Goal: Task Accomplishment & Management: Use online tool/utility

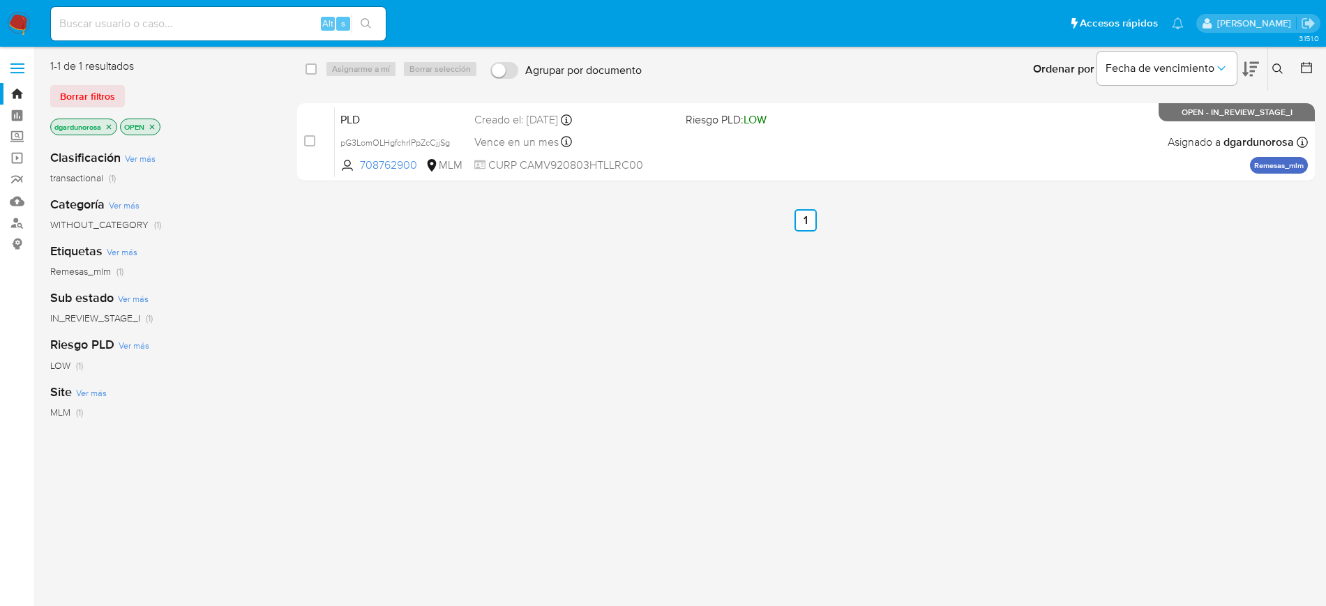
click at [1275, 66] on icon at bounding box center [1277, 68] width 11 height 11
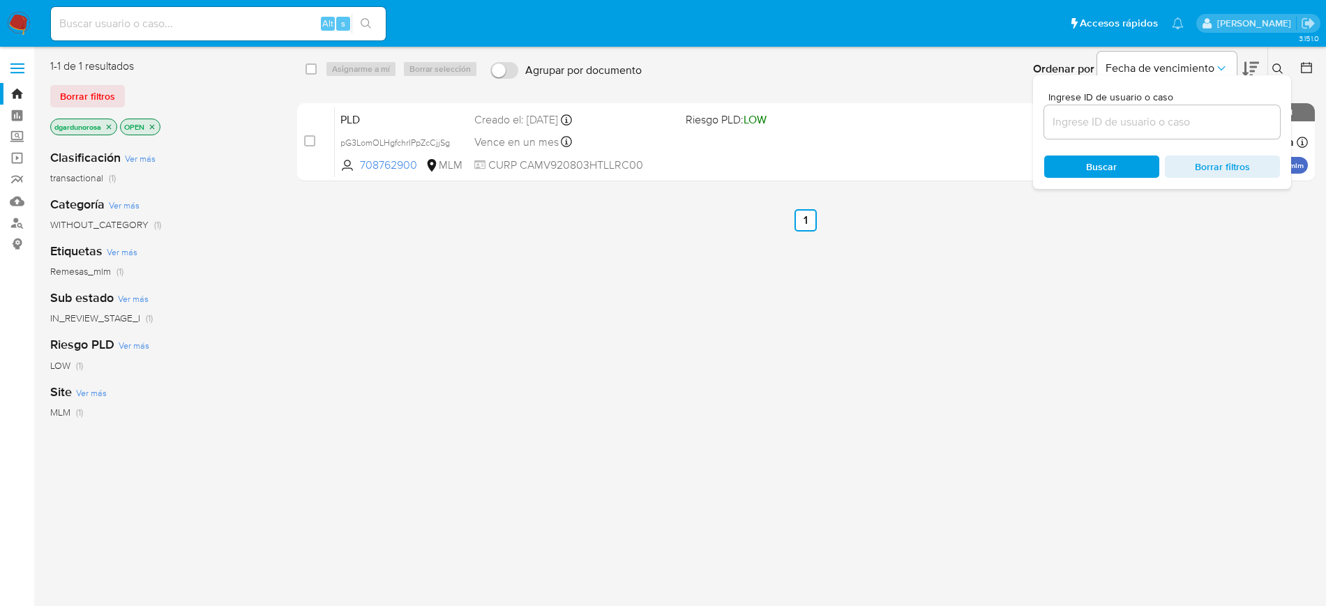
click at [1095, 128] on input at bounding box center [1162, 122] width 236 height 18
type input "114678860"
click at [1274, 63] on icon at bounding box center [1277, 68] width 11 height 11
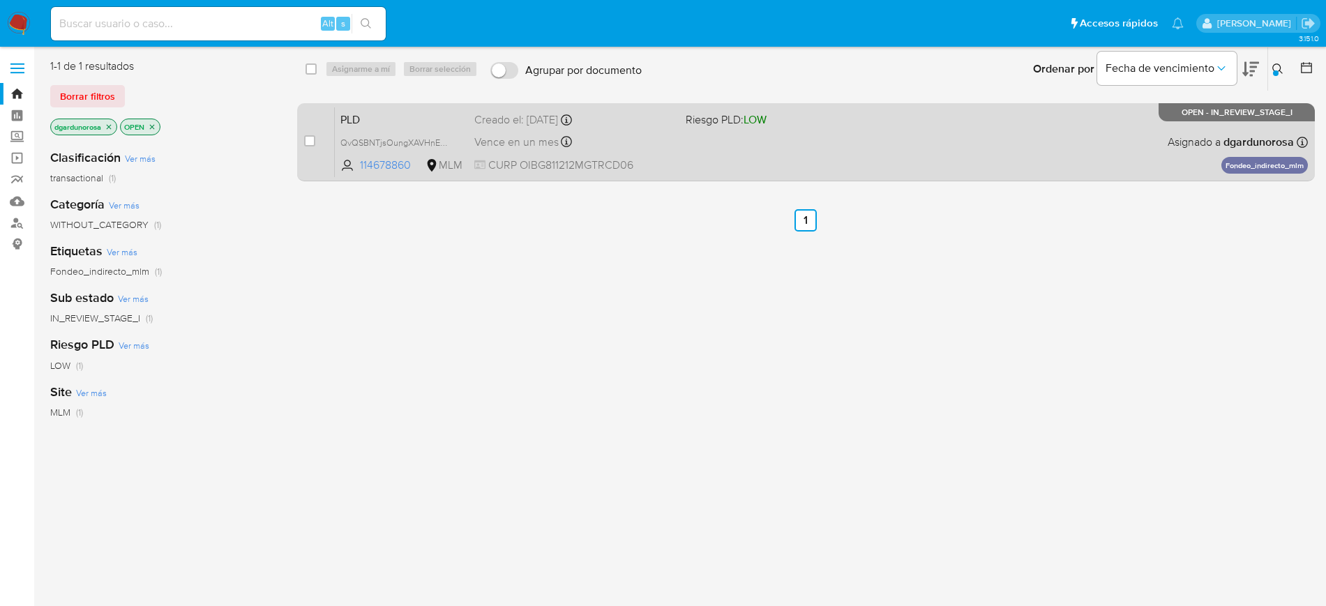
click at [1105, 139] on div "PLD QvQSBNTjsOungXAVHnE3ei8r 114678860 MLM Riesgo PLD: LOW Creado el: 12/07/202…" at bounding box center [821, 142] width 973 height 70
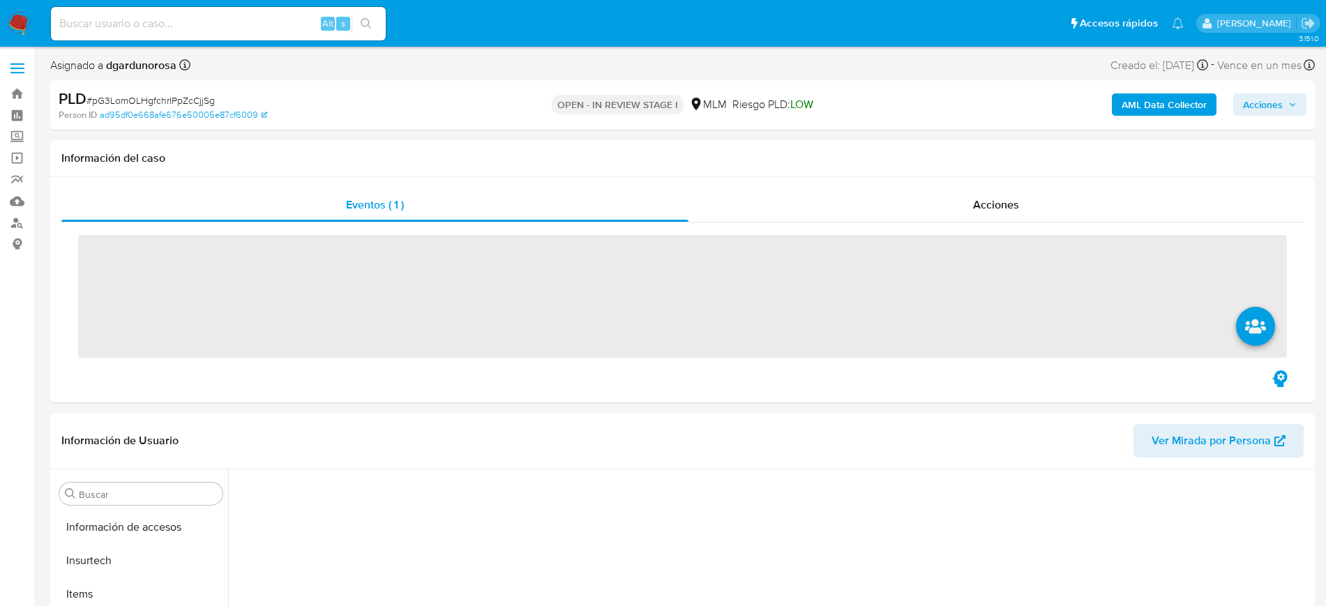
scroll to position [556, 0]
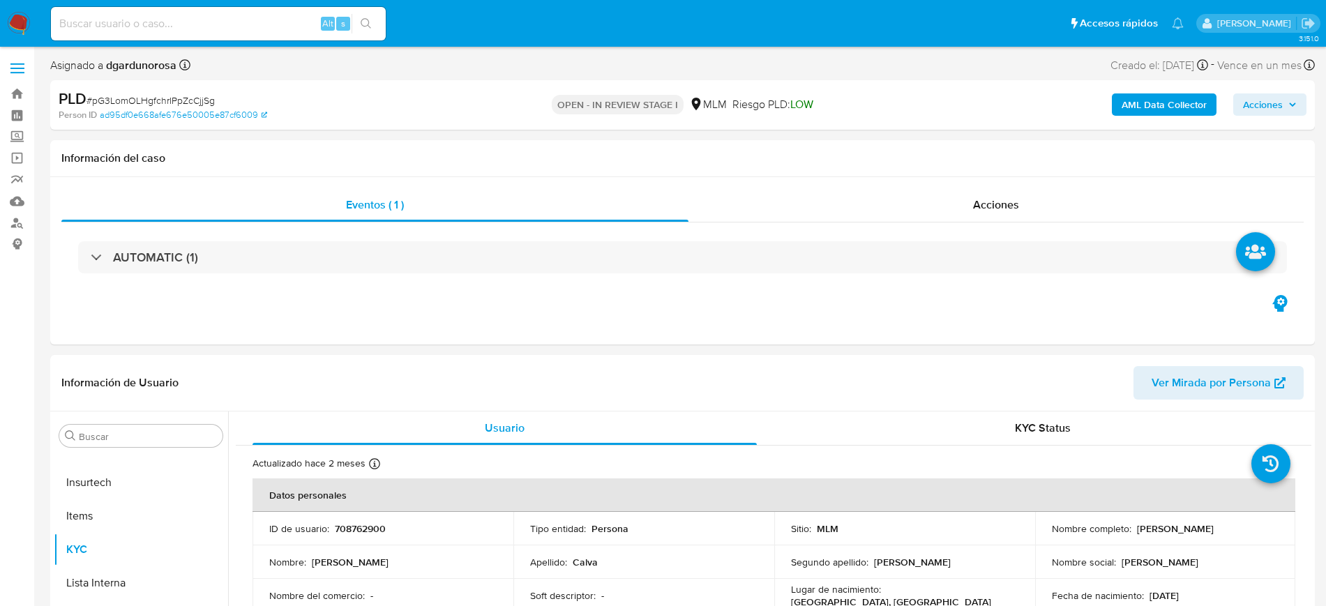
select select "10"
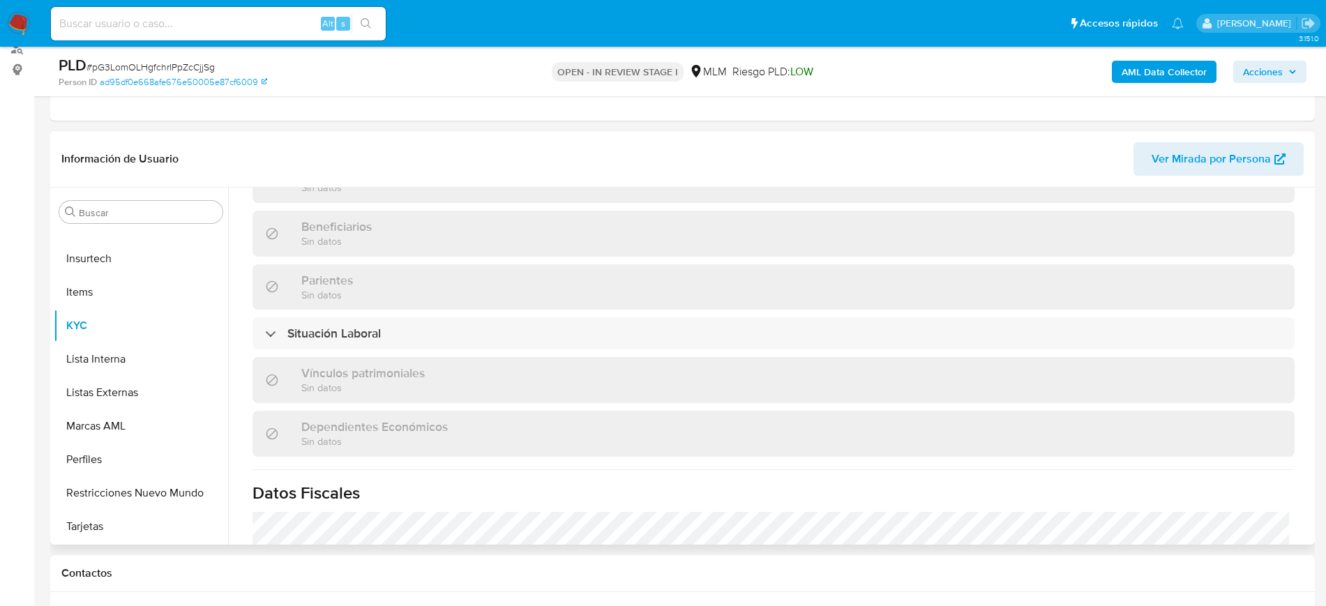
scroll to position [863, 0]
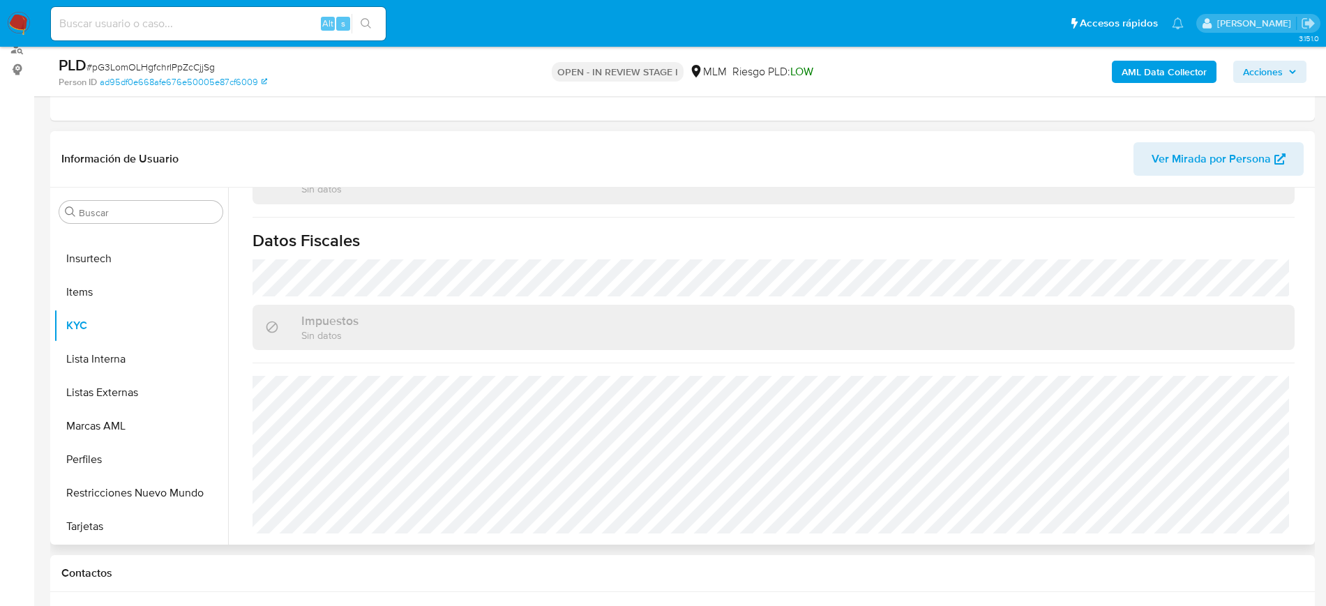
drag, startPoint x: 118, startPoint y: 401, endPoint x: 323, endPoint y: 479, distance: 219.4
click at [118, 401] on button "Listas Externas" at bounding box center [141, 392] width 174 height 33
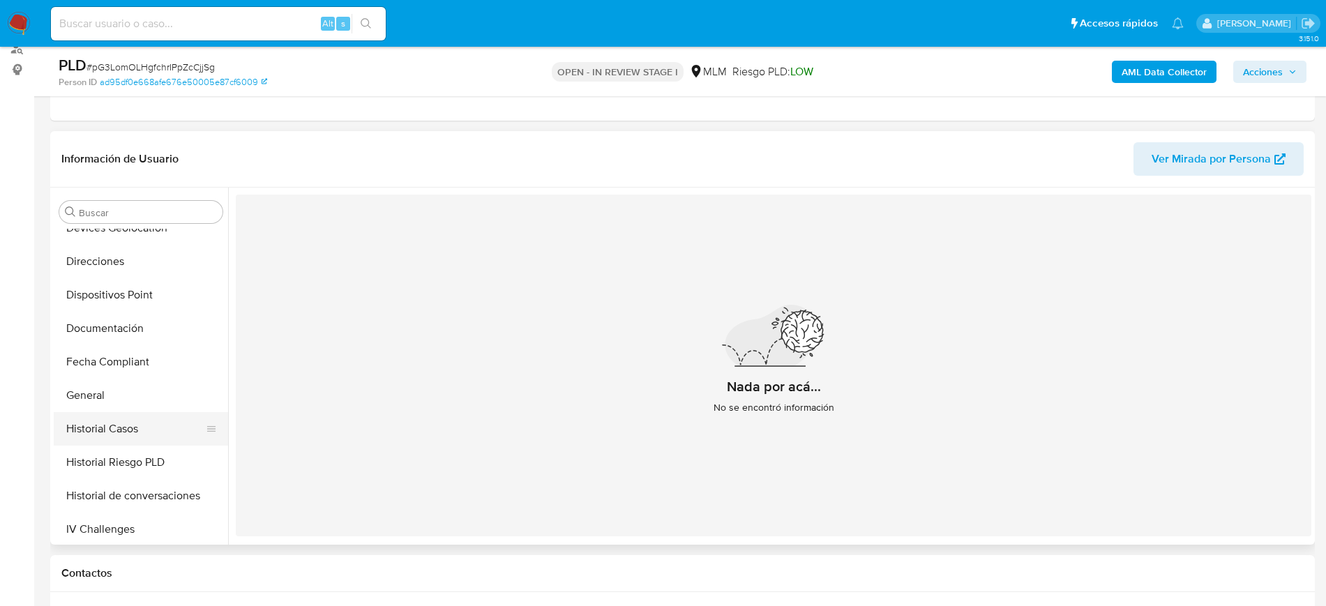
scroll to position [207, 0]
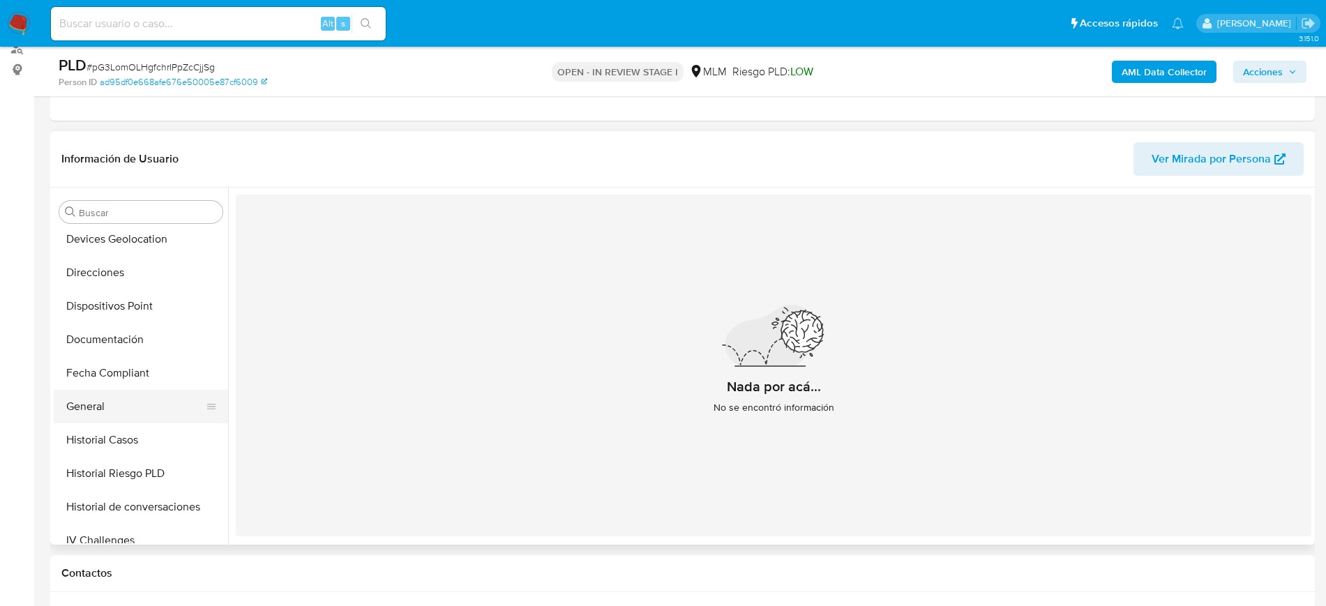
click at [110, 409] on button "General" at bounding box center [135, 406] width 163 height 33
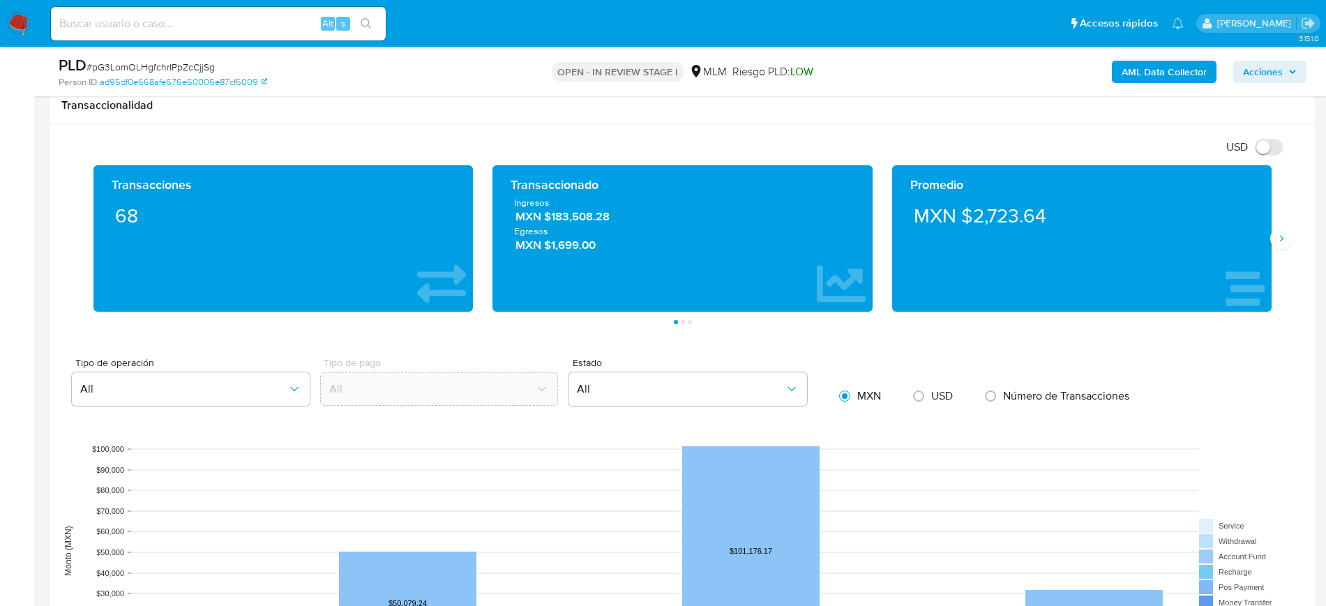
scroll to position [872, 0]
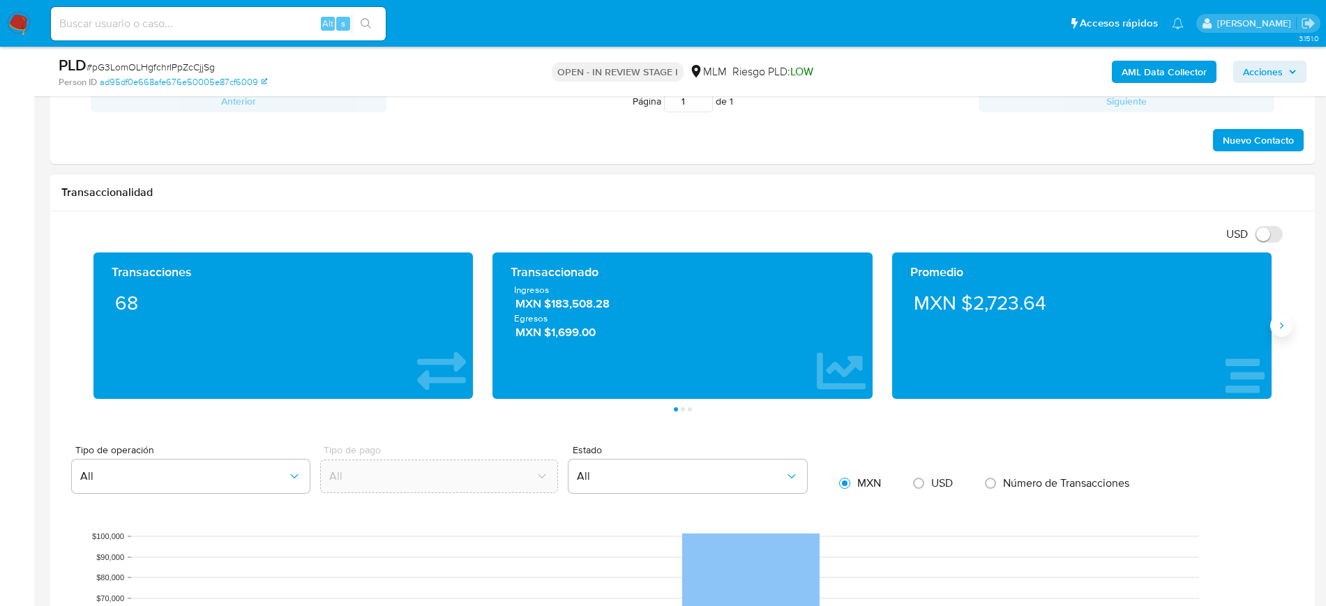
click at [1281, 325] on icon "Siguiente" at bounding box center [1281, 325] width 11 height 11
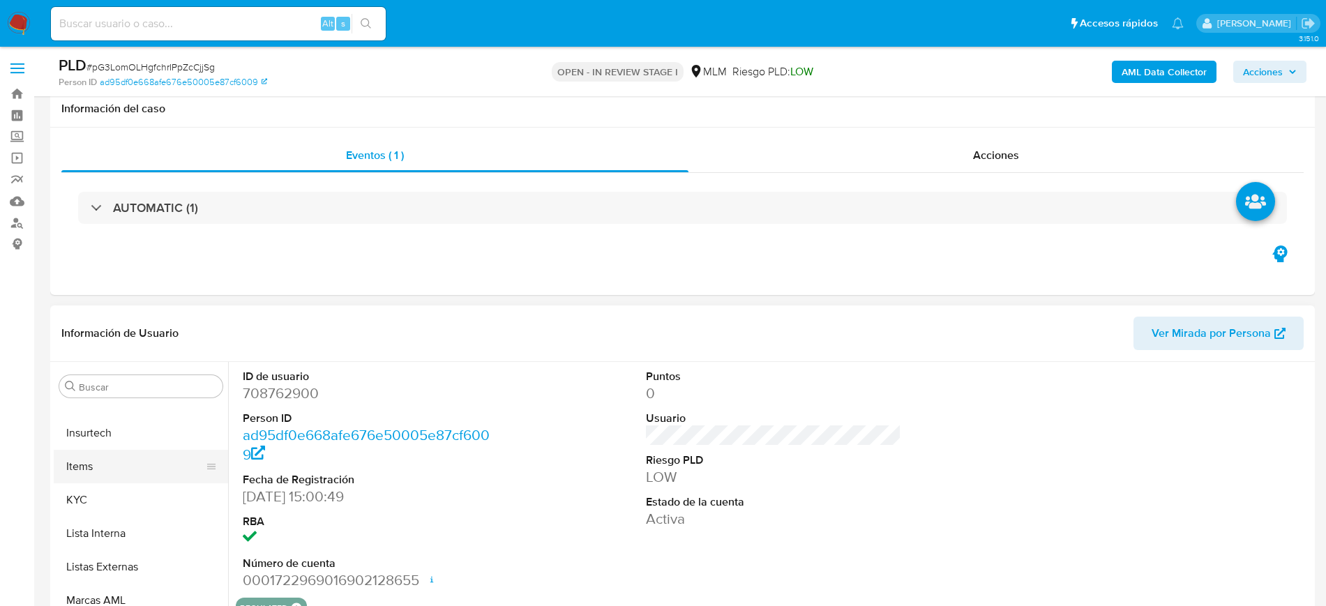
scroll to position [174, 0]
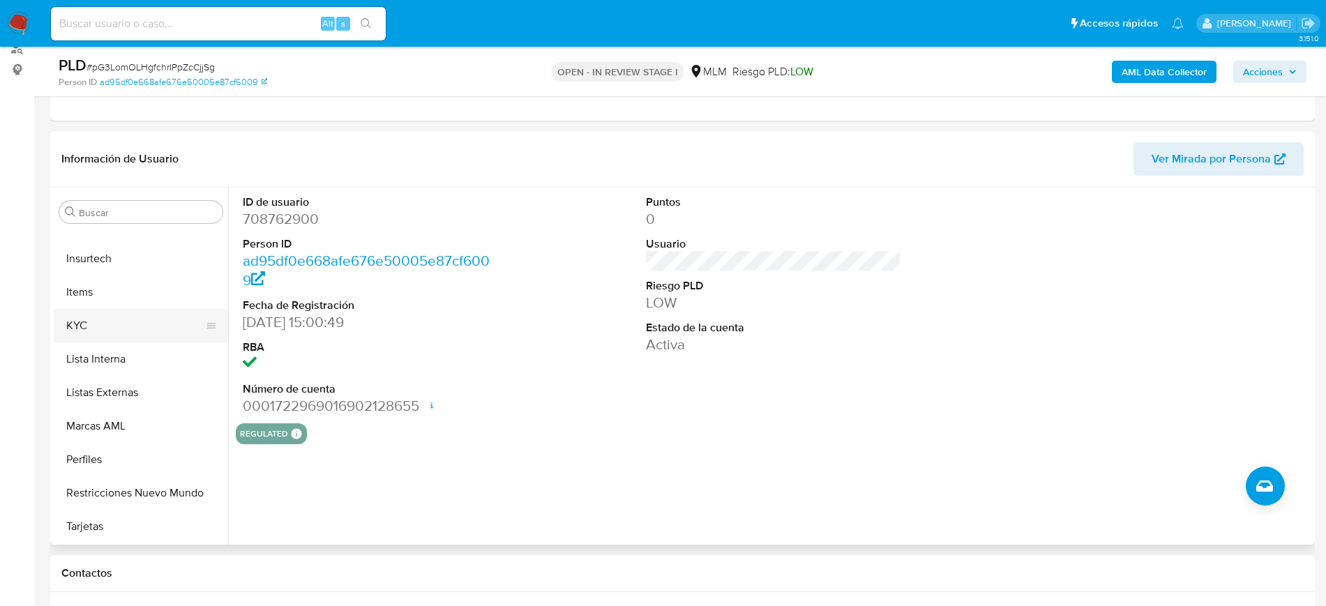
click at [96, 333] on button "KYC" at bounding box center [135, 325] width 163 height 33
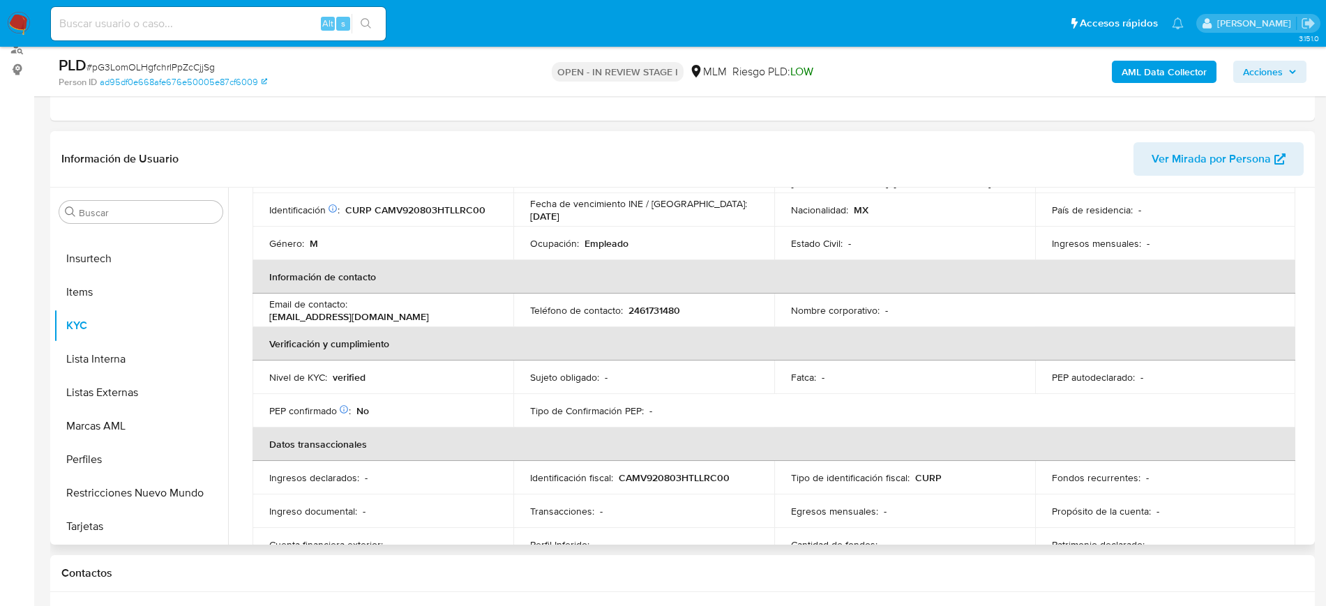
scroll to position [165, 0]
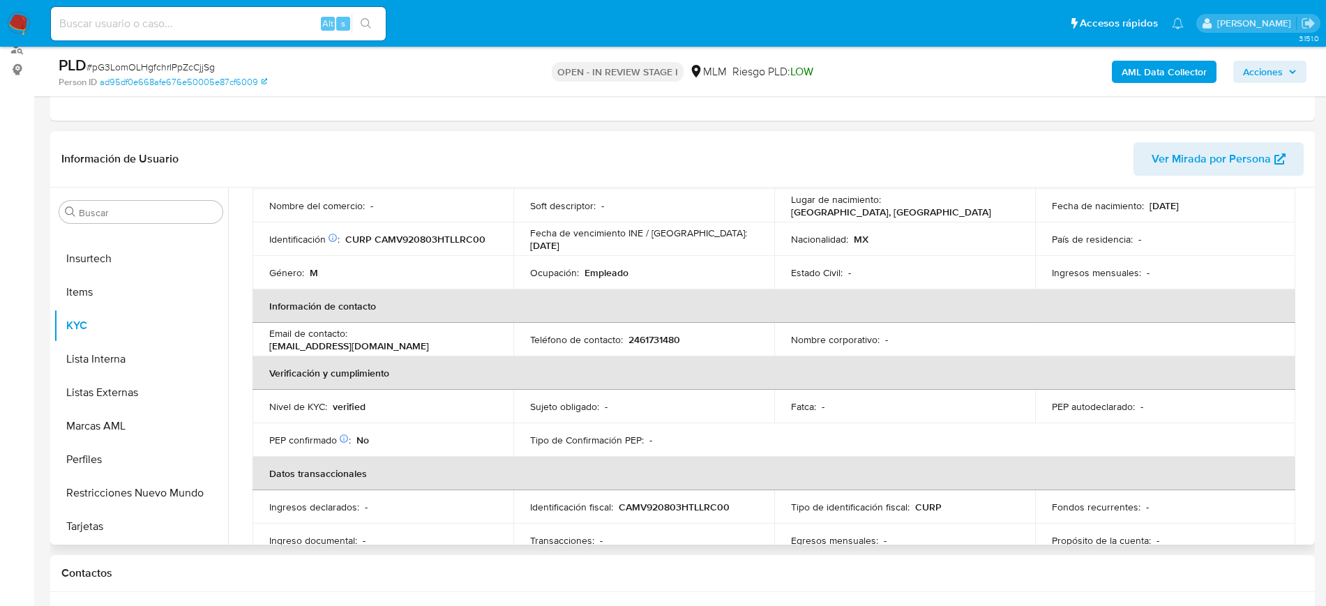
click at [657, 341] on p "2461731480" at bounding box center [654, 339] width 52 height 13
copy p "2461731480"
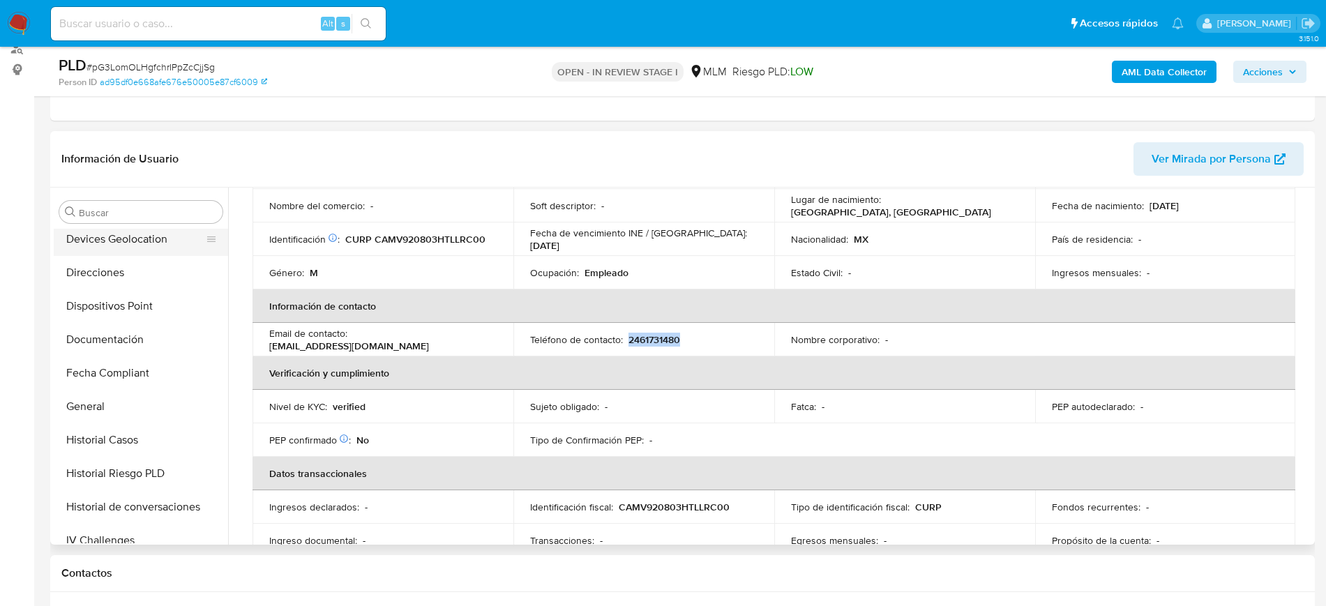
scroll to position [120, 0]
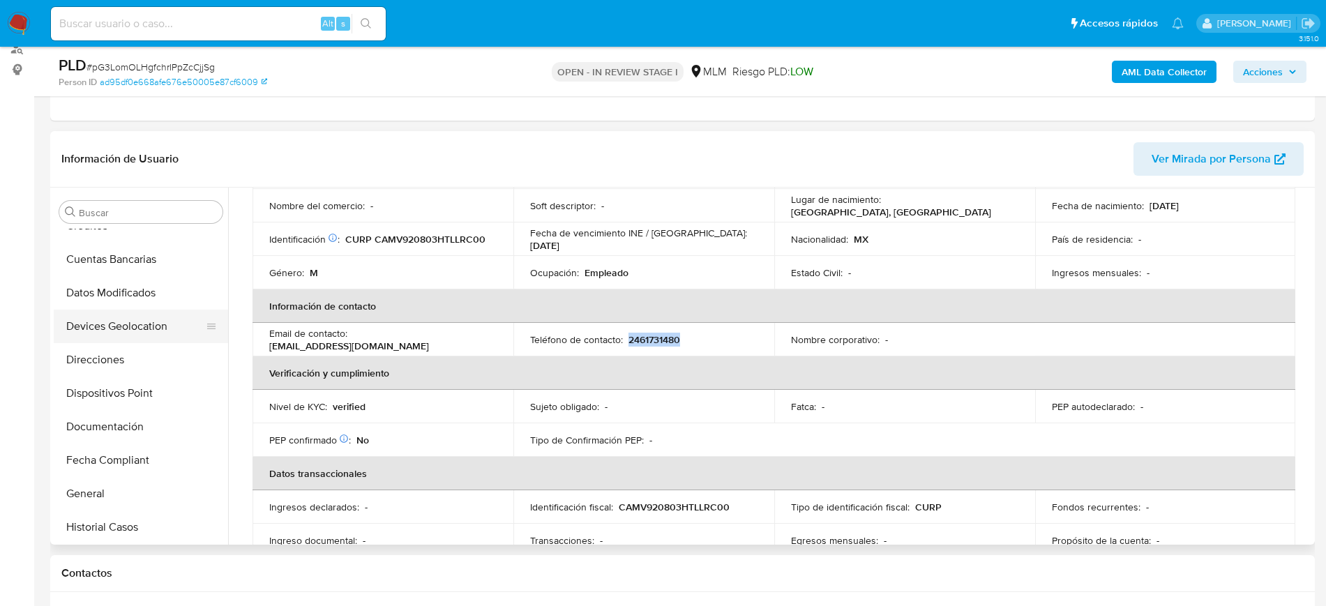
click at [159, 320] on button "Devices Geolocation" at bounding box center [135, 326] width 163 height 33
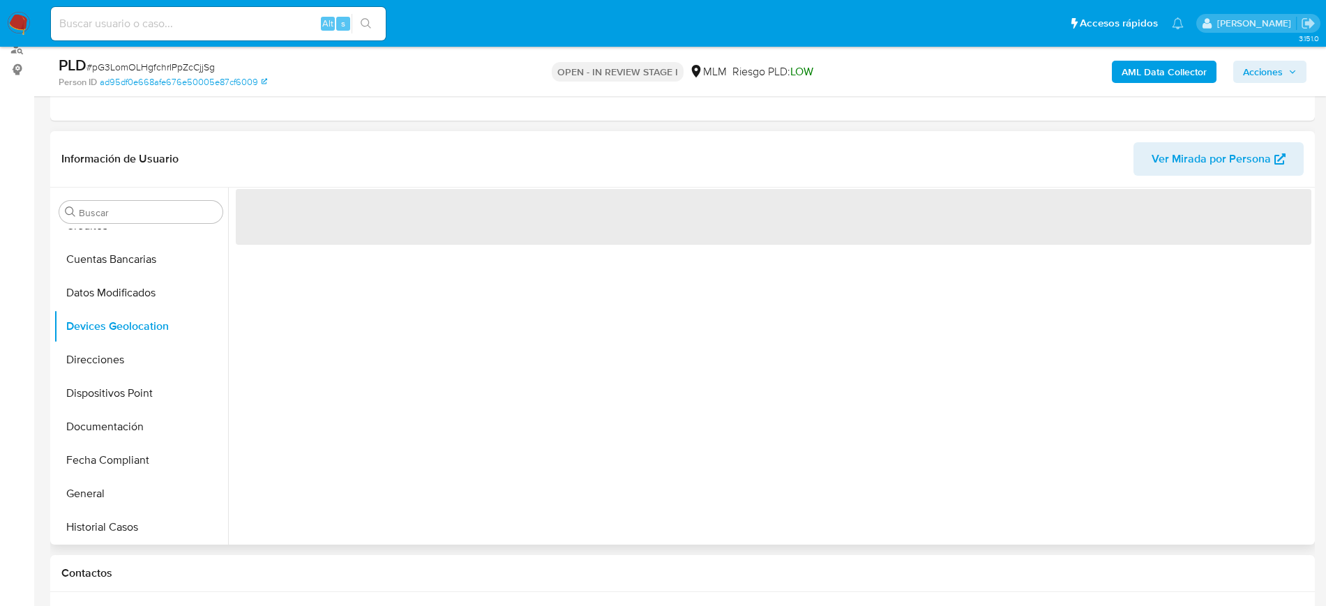
scroll to position [0, 0]
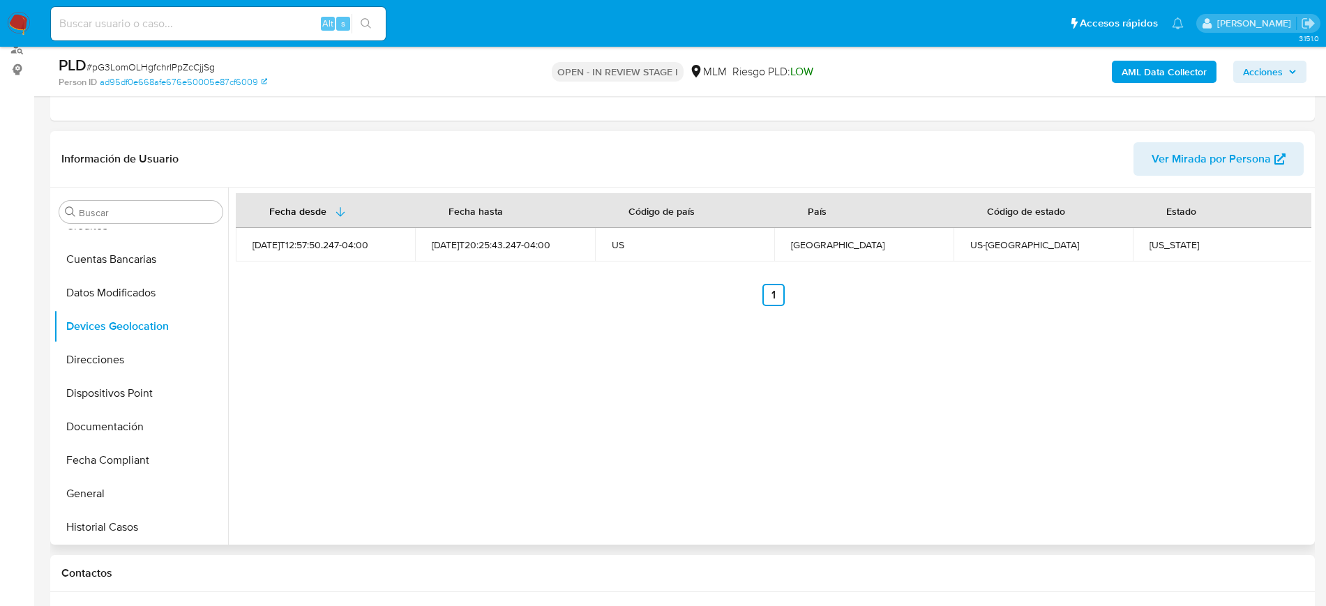
click at [1156, 246] on div "Washington" at bounding box center [1222, 245] width 146 height 13
click at [1158, 246] on div "Washington" at bounding box center [1222, 245] width 146 height 13
copy div "Washington"
click at [126, 211] on input "Buscar" at bounding box center [148, 212] width 138 height 13
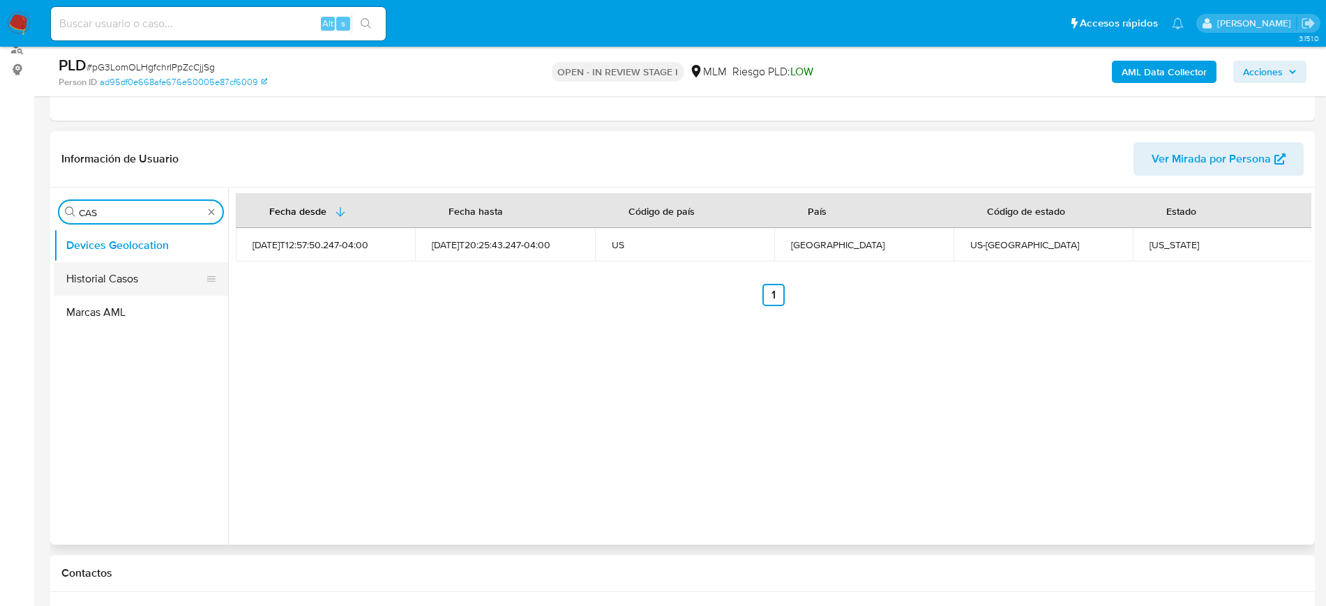
type input "CAS"
click at [108, 273] on button "Historial Casos" at bounding box center [135, 278] width 163 height 33
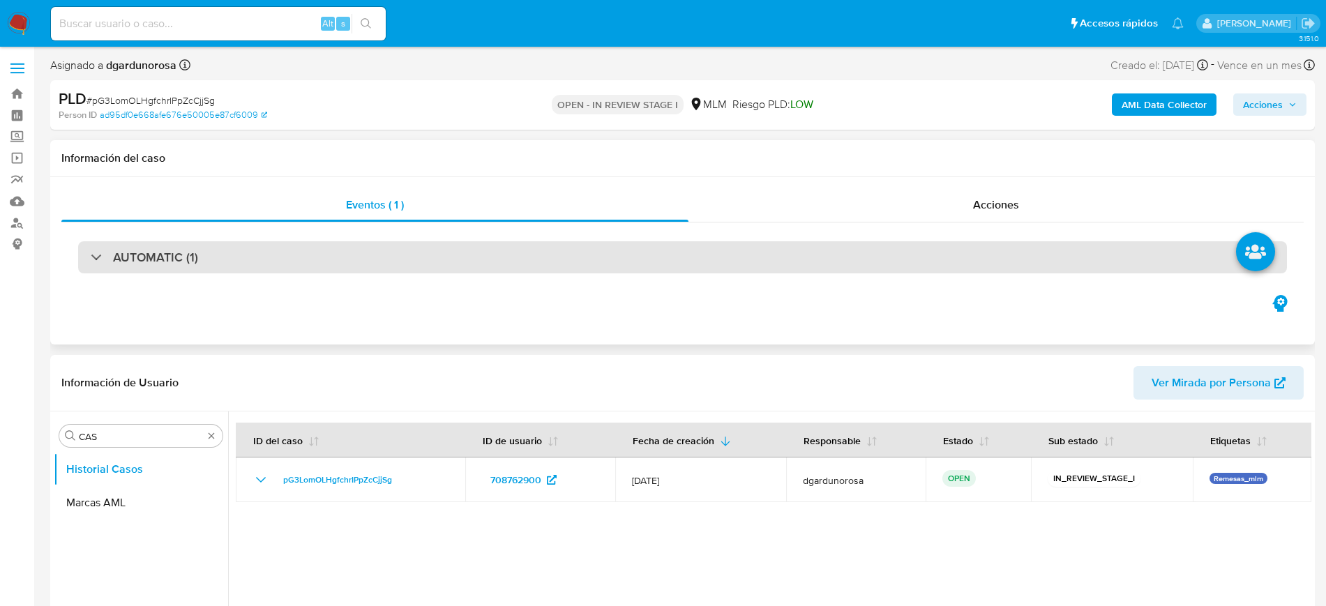
click at [175, 250] on h3 "AUTOMATIC (1)" at bounding box center [155, 257] width 85 height 15
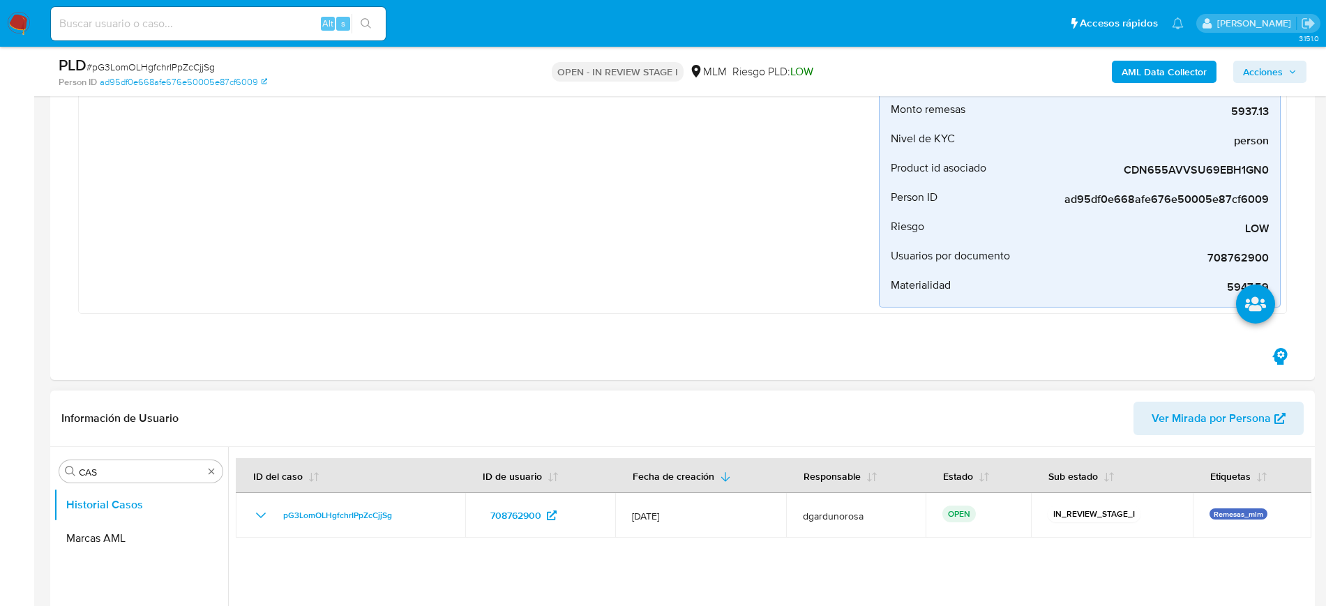
scroll to position [1, 0]
click at [218, 473] on div "Buscar CAS" at bounding box center [140, 471] width 163 height 22
type input "CONVE"
click at [109, 542] on button "Historial de conversaciones" at bounding box center [135, 538] width 163 height 33
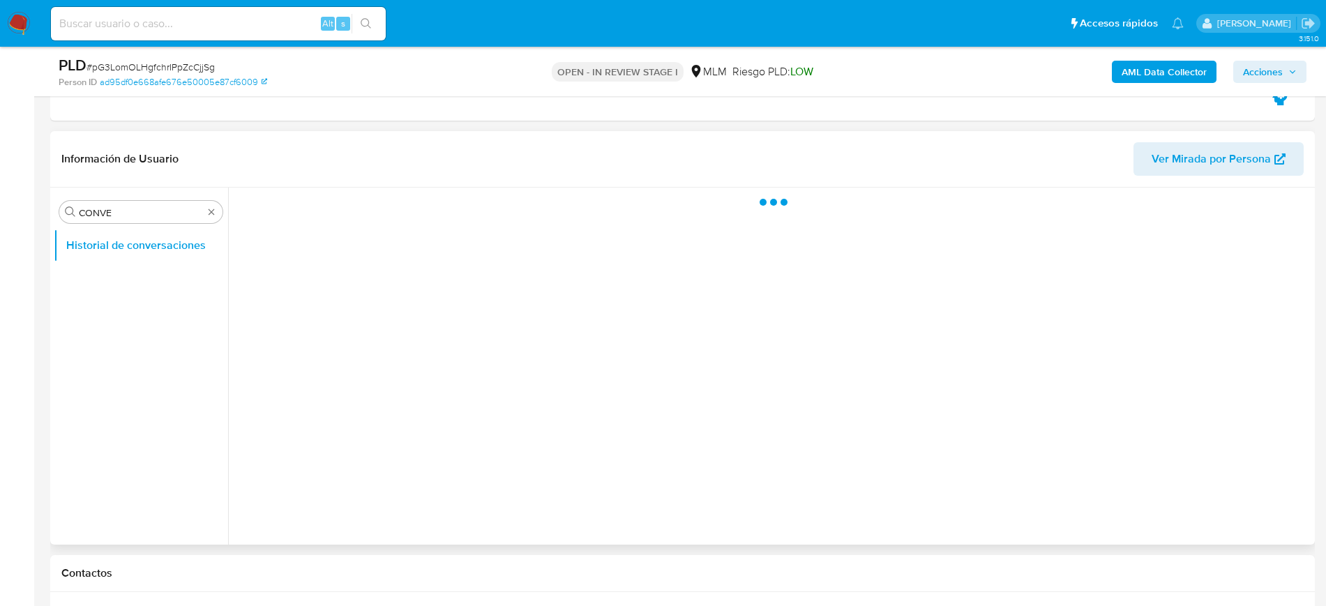
scroll to position [523, 0]
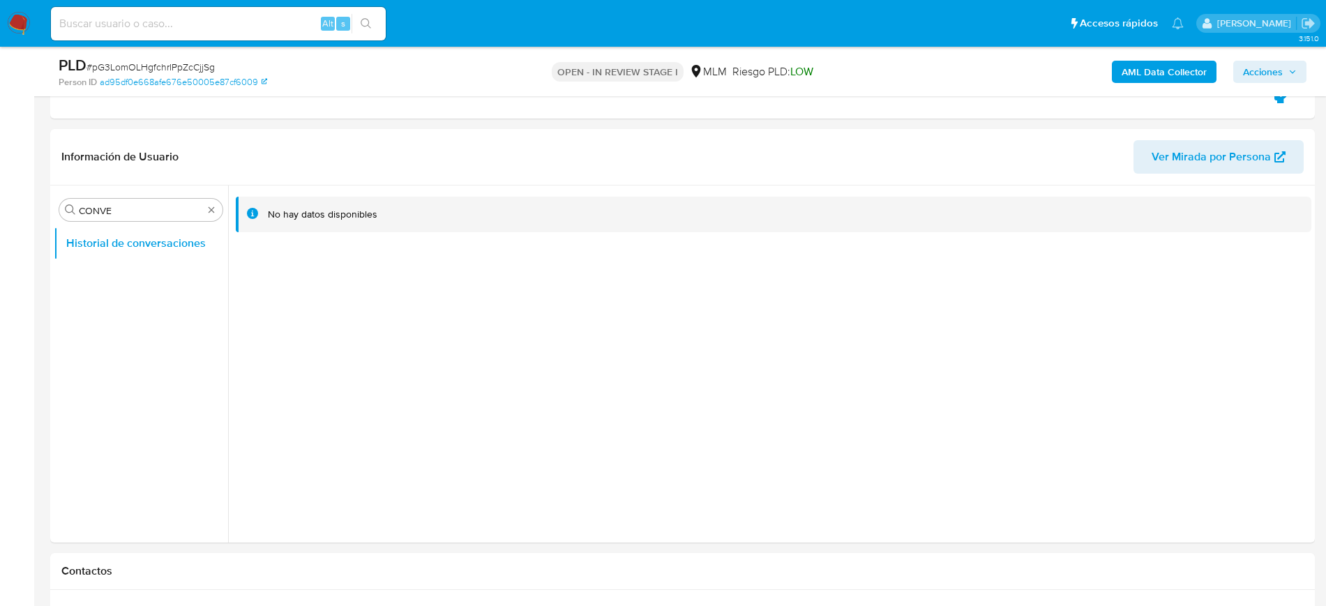
drag, startPoint x: 215, startPoint y: 206, endPoint x: 214, endPoint y: 223, distance: 16.8
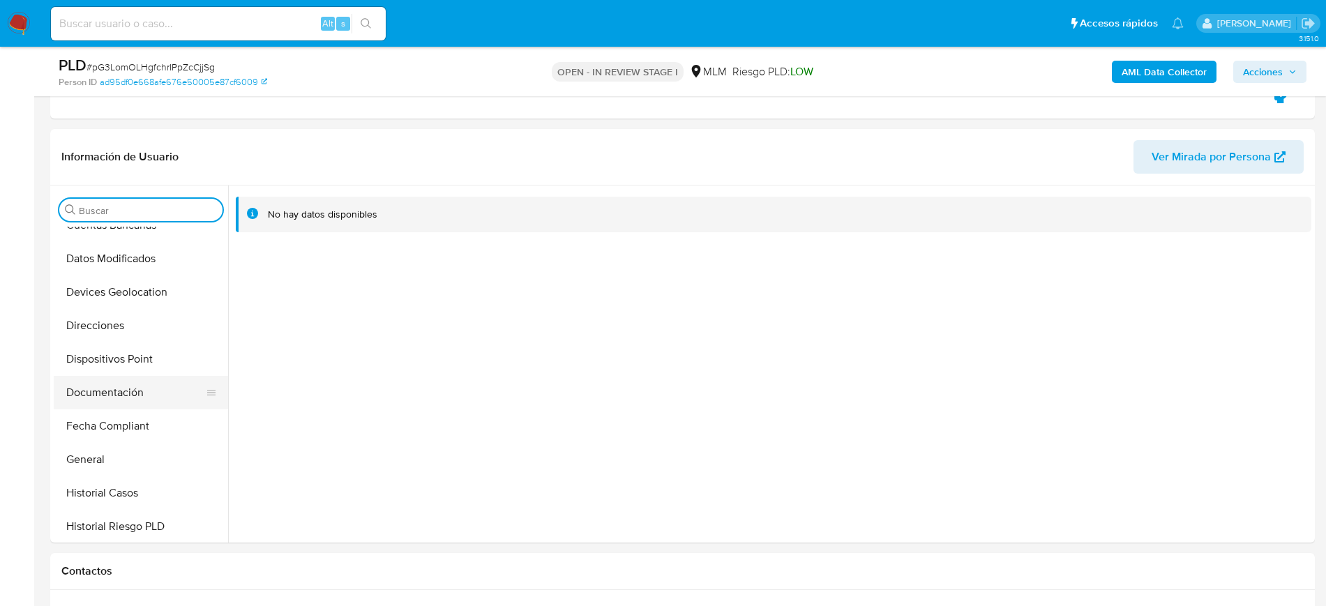
scroll to position [174, 0]
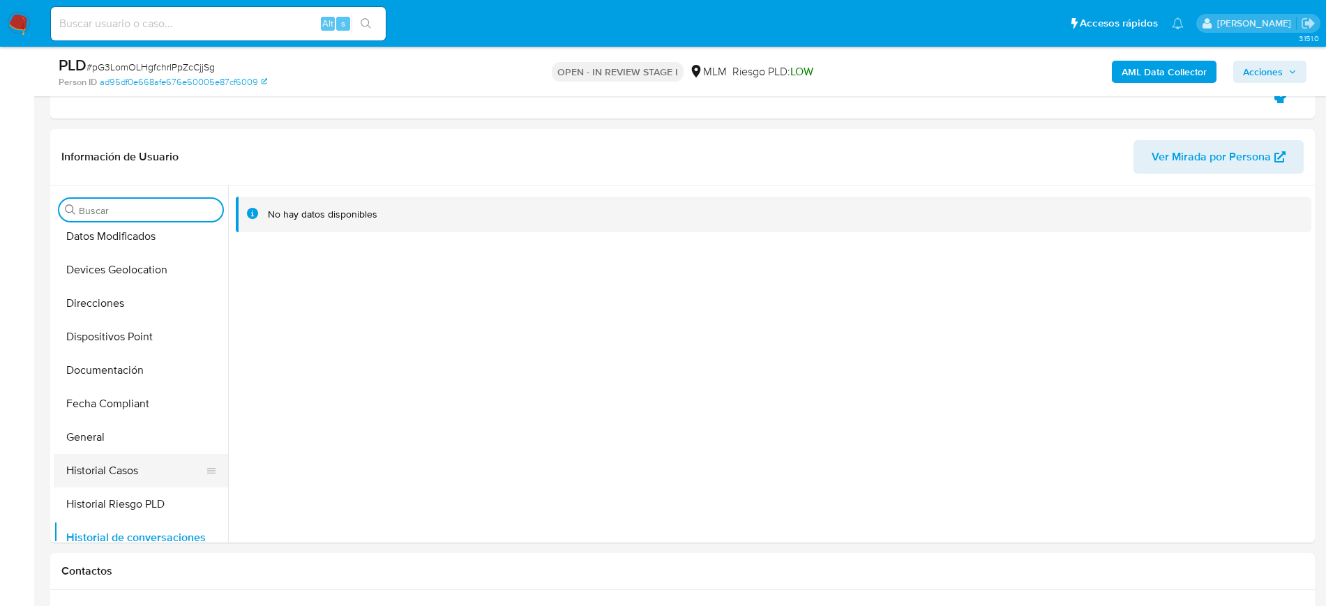
click at [123, 466] on button "Historial Casos" at bounding box center [135, 470] width 163 height 33
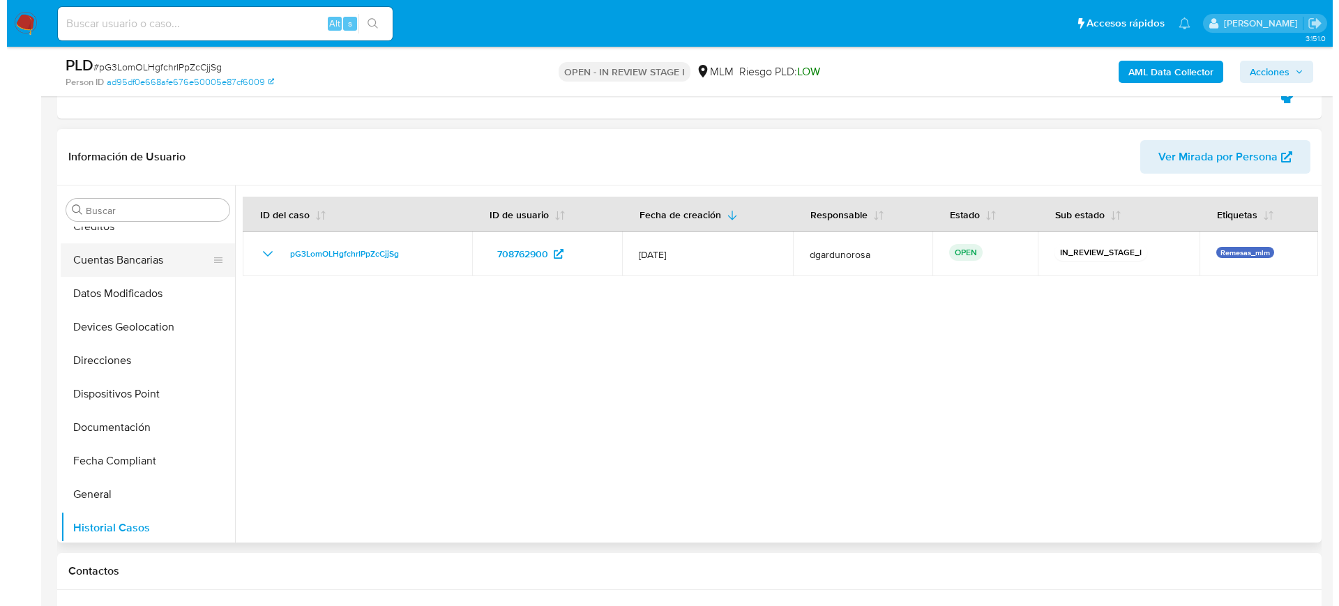
scroll to position [0, 0]
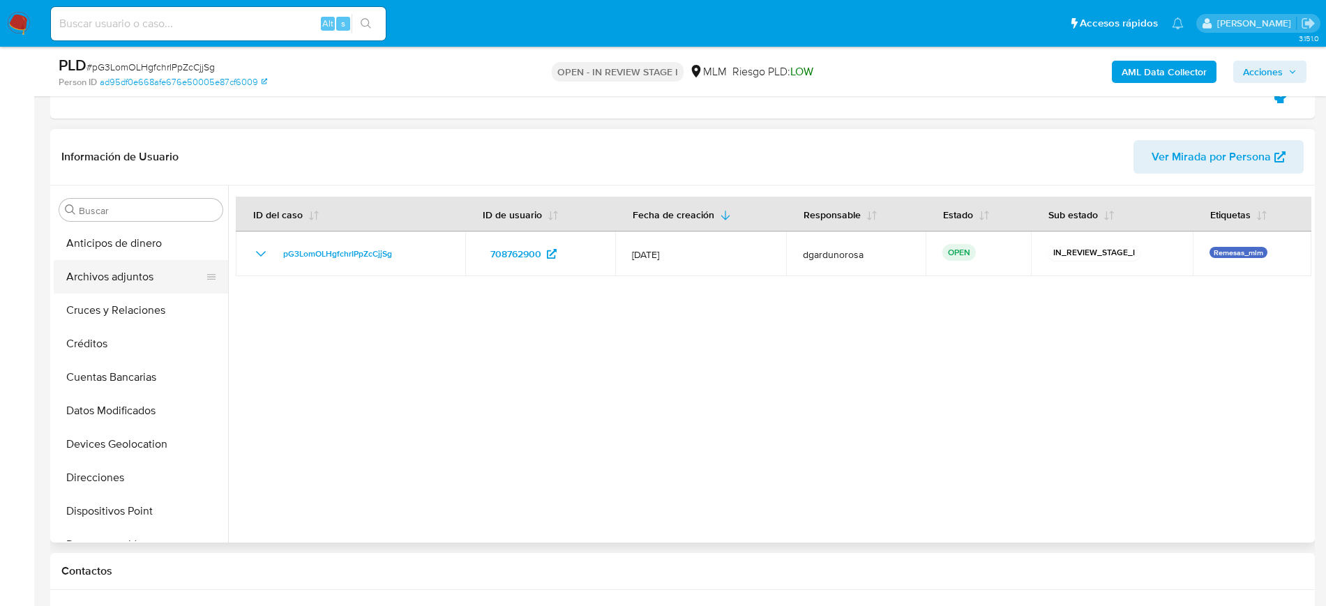
click at [123, 287] on button "Archivos adjuntos" at bounding box center [135, 276] width 163 height 33
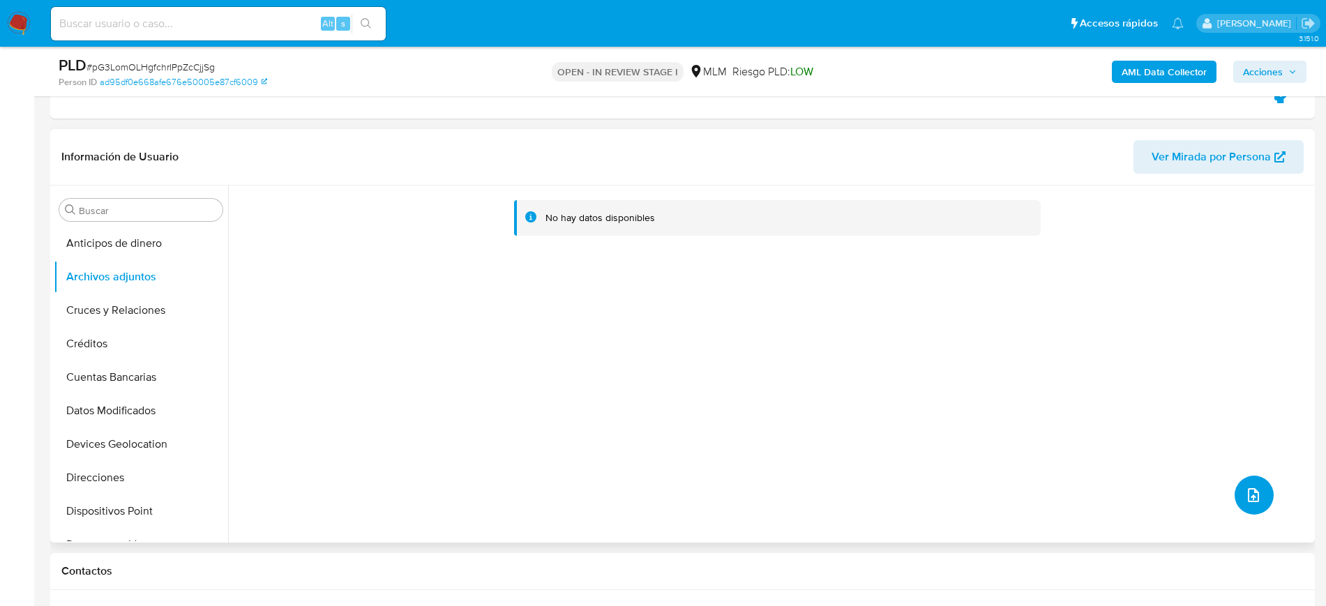
click at [1245, 499] on icon "upload-file" at bounding box center [1253, 495] width 17 height 17
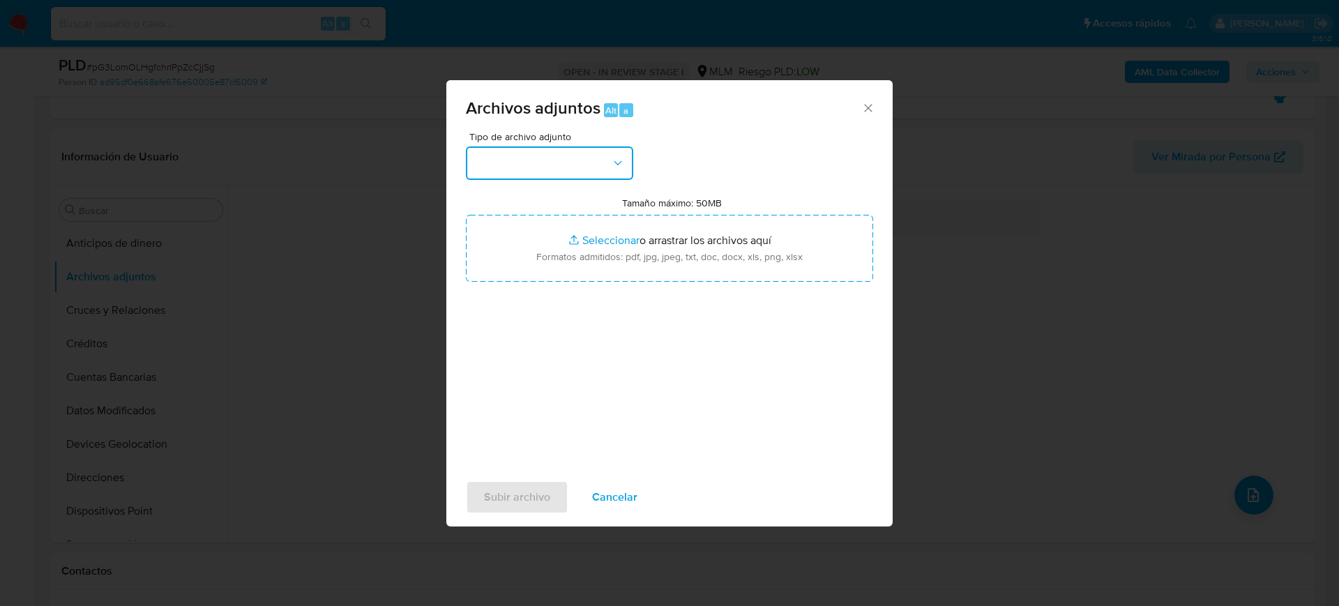
click at [570, 158] on button "button" at bounding box center [549, 162] width 167 height 33
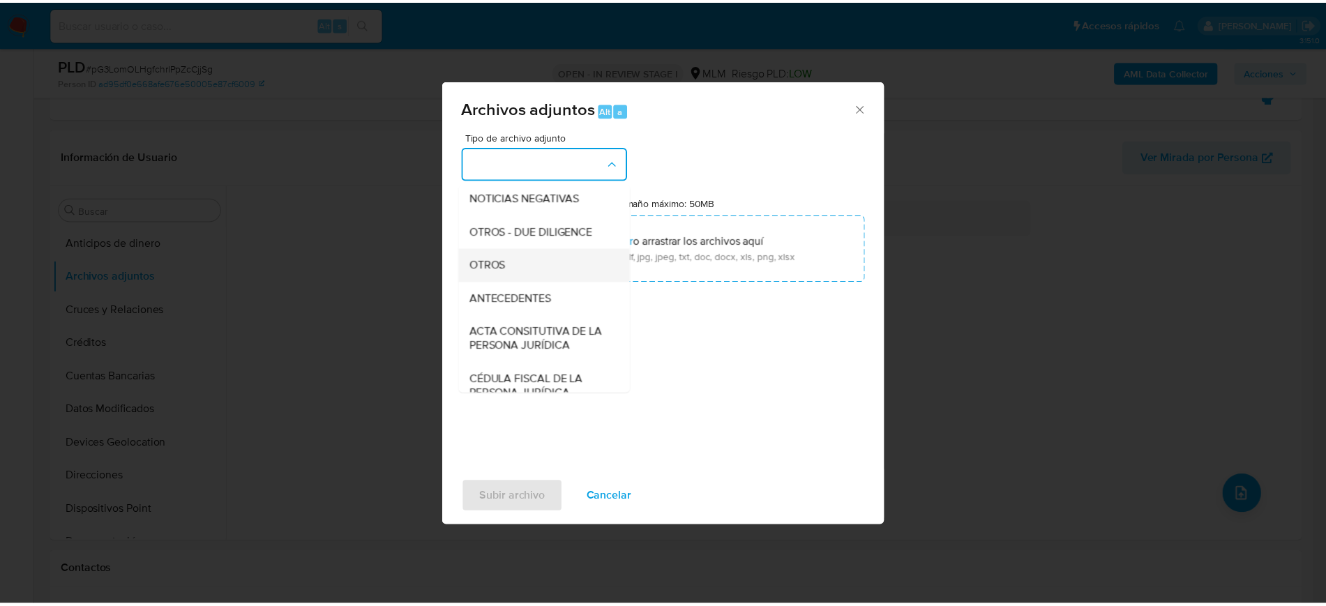
scroll to position [174, 0]
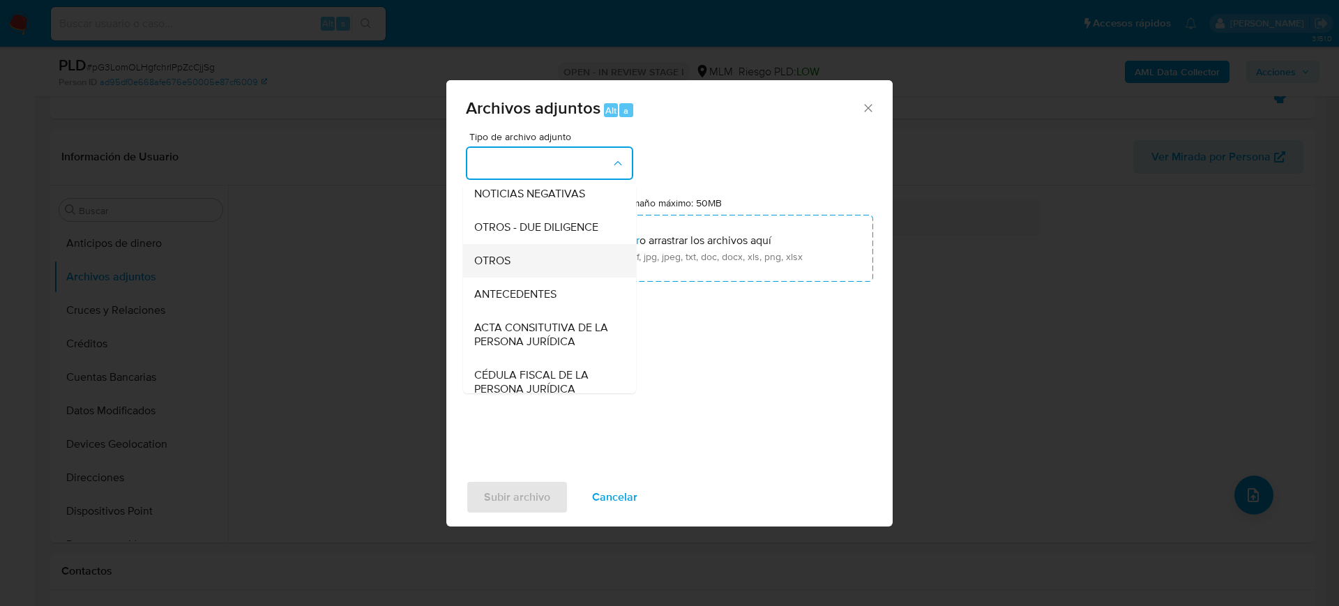
click at [516, 270] on div "OTROS" at bounding box center [545, 260] width 142 height 33
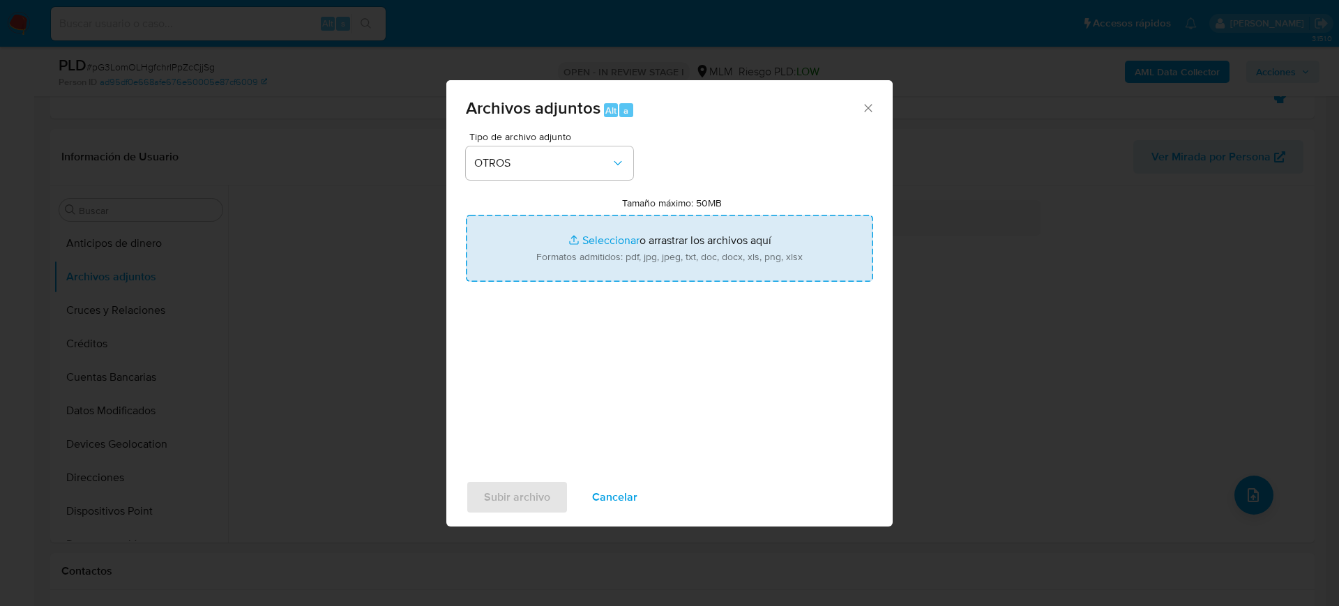
type input "C:\fakepath\708762900_Victor Calva_Julio2025.pdf"
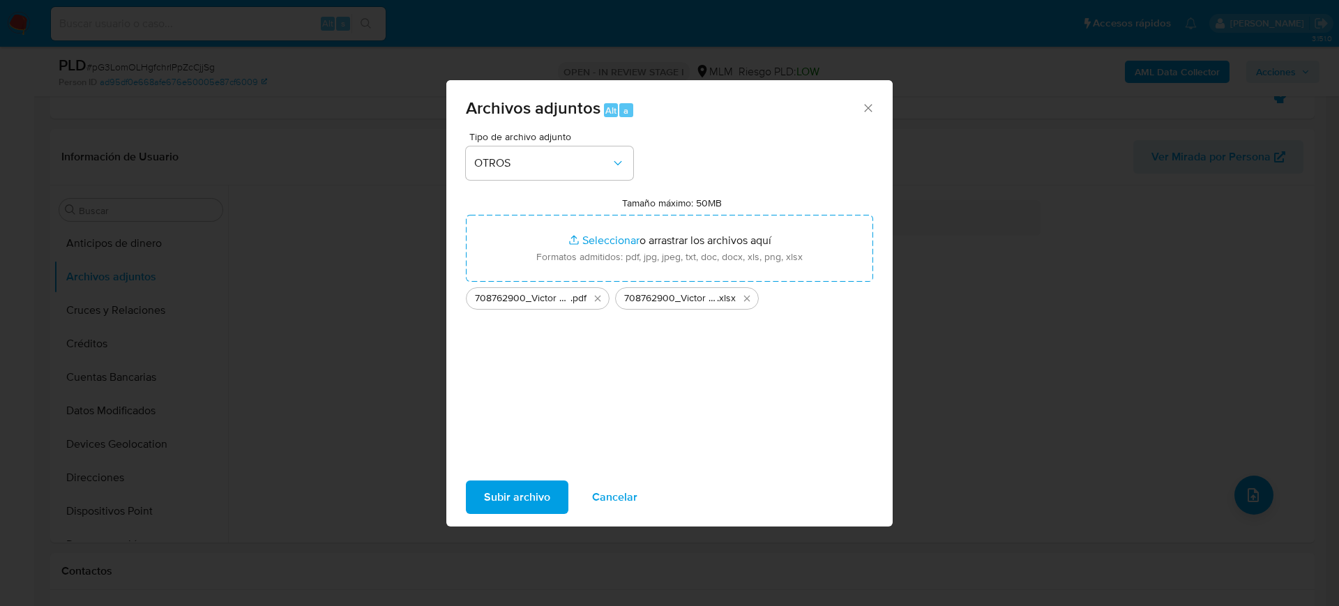
click at [529, 498] on span "Subir archivo" at bounding box center [517, 497] width 66 height 31
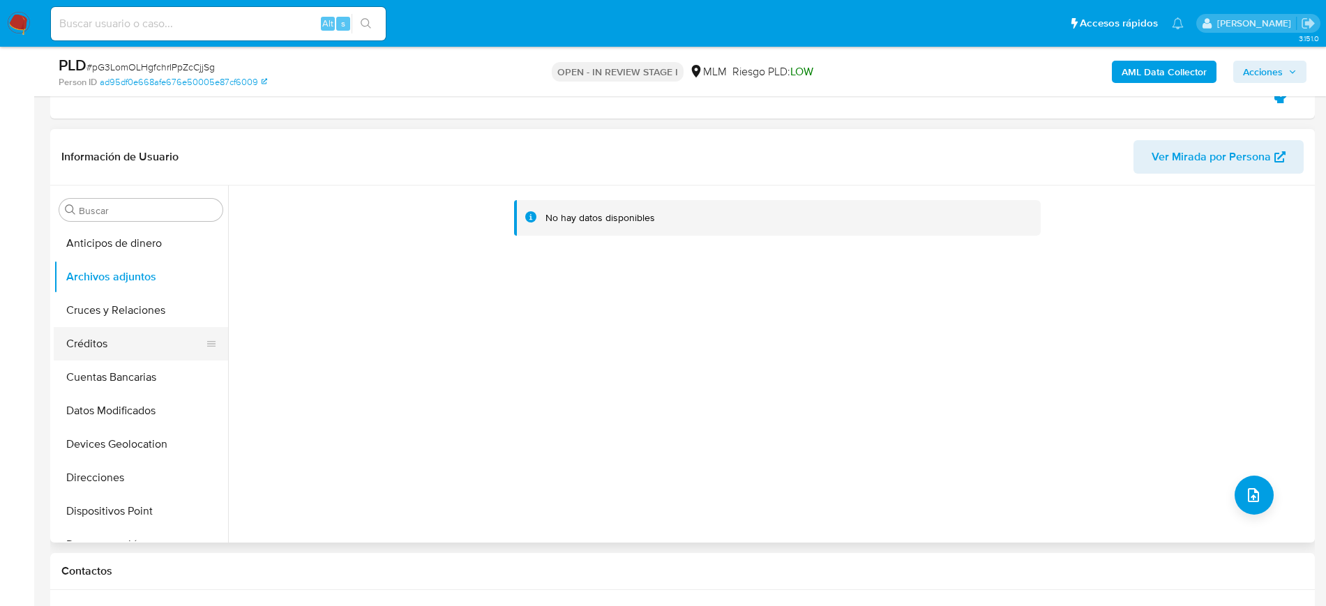
click at [106, 342] on button "Créditos" at bounding box center [135, 343] width 163 height 33
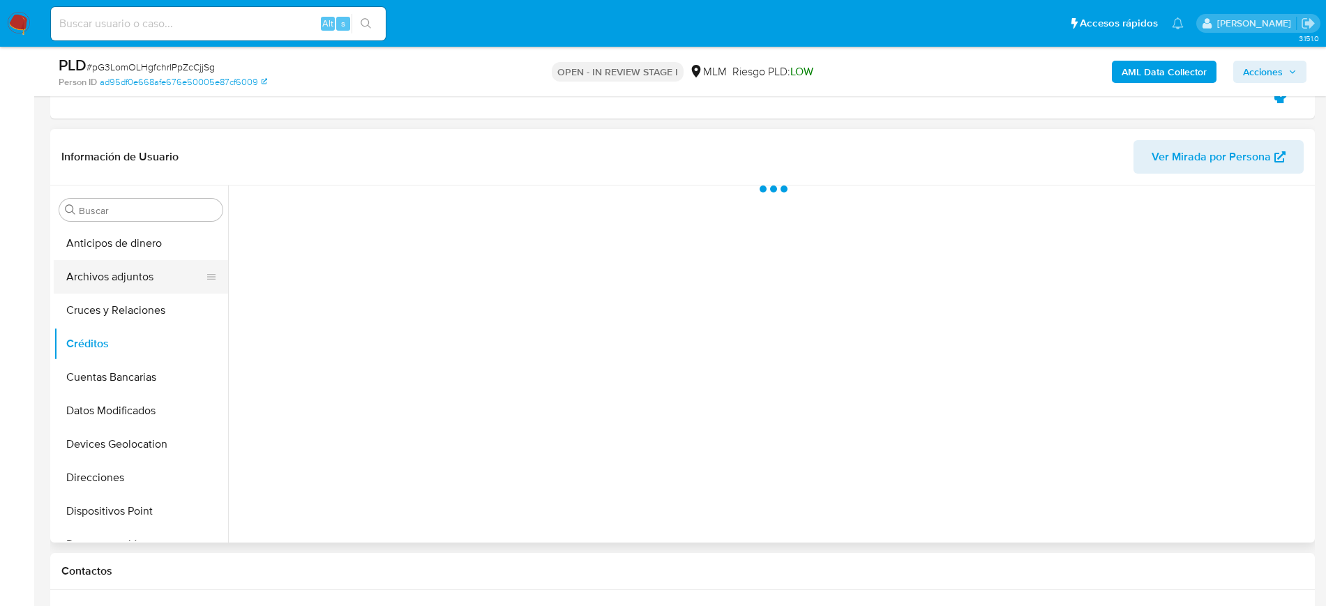
click at [108, 284] on button "Archivos adjuntos" at bounding box center [135, 276] width 163 height 33
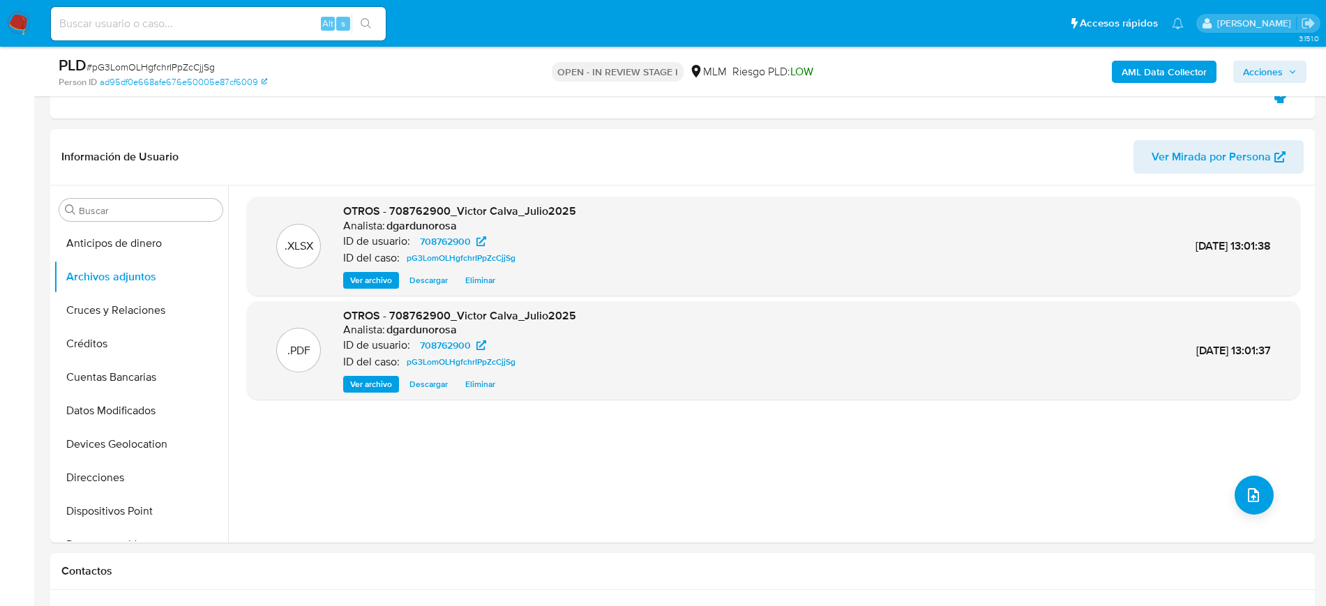
click at [1281, 73] on span "Acciones" at bounding box center [1263, 72] width 40 height 22
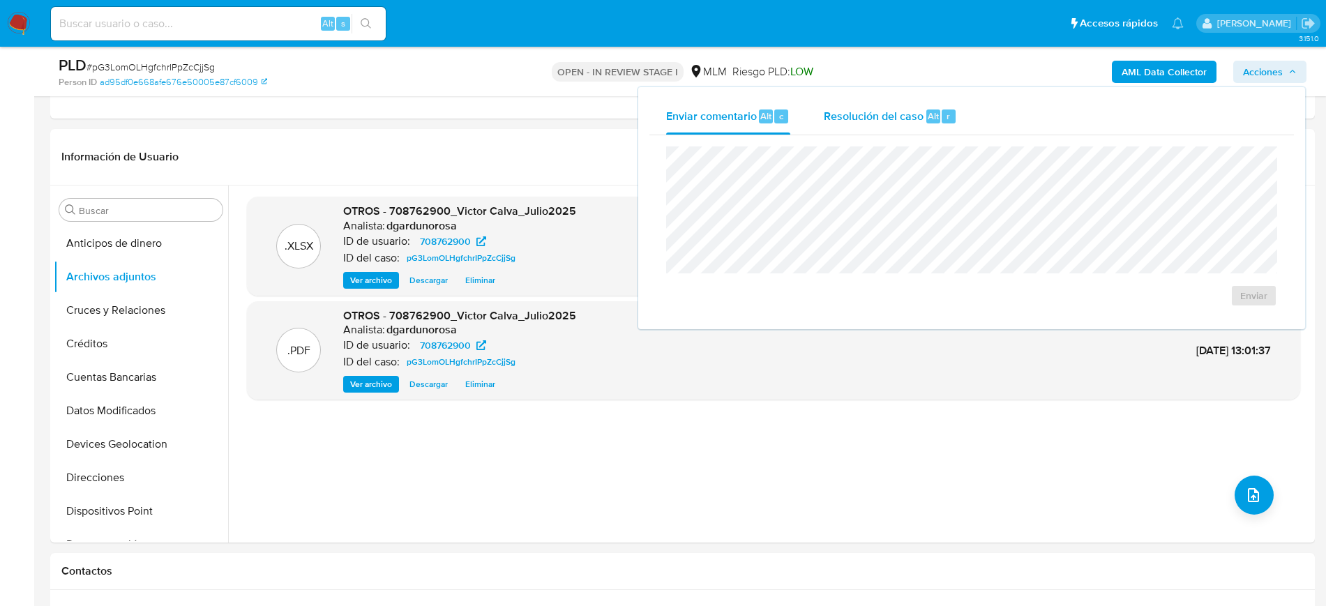
click at [826, 118] on span "Resolución del caso" at bounding box center [874, 115] width 100 height 16
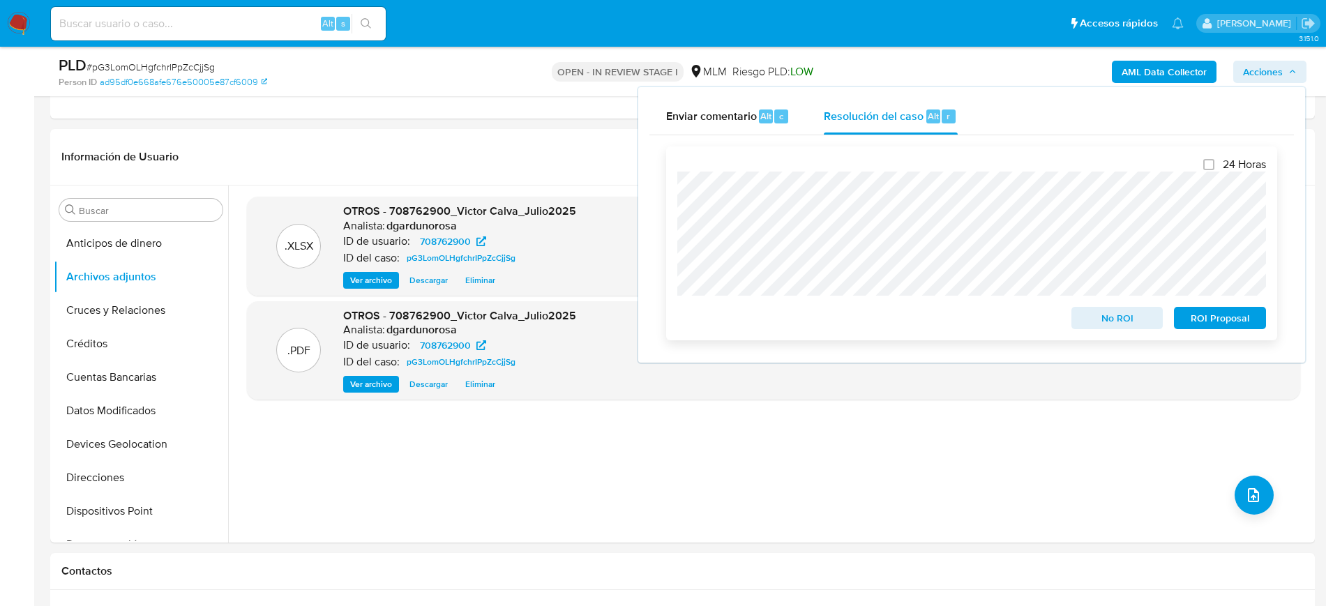
click at [1128, 316] on span "No ROI" at bounding box center [1117, 318] width 73 height 20
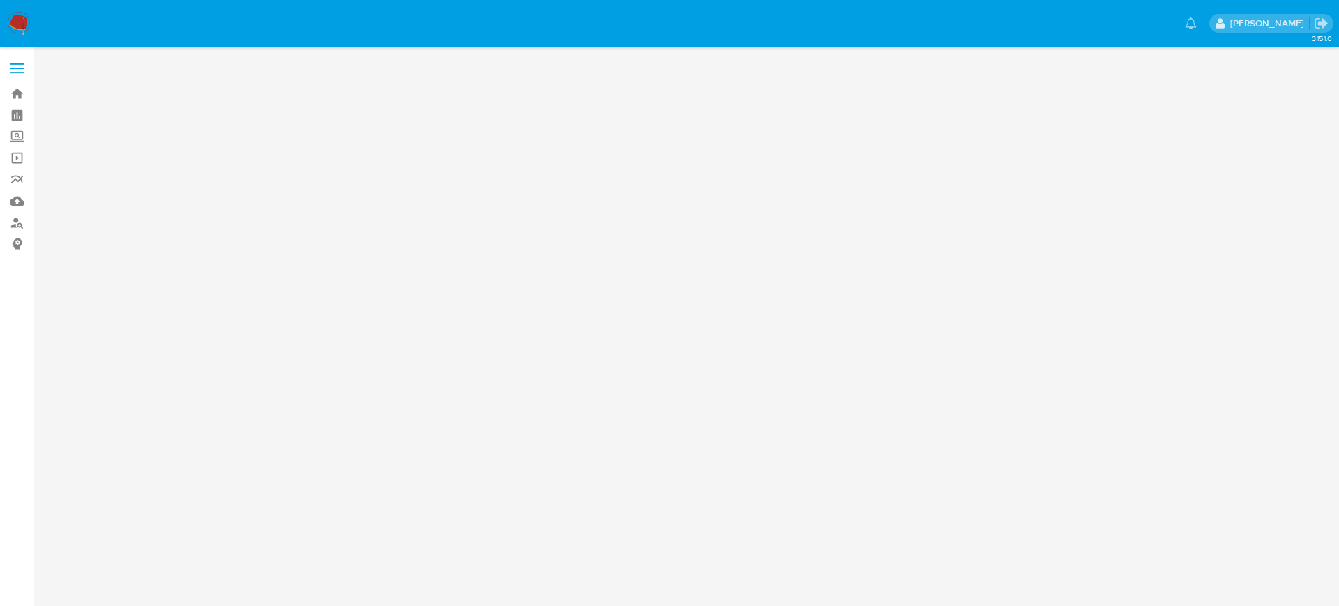
click at [10, 68] on span at bounding box center [17, 69] width 14 height 2
click at [0, 0] on input "checkbox" at bounding box center [0, 0] width 0 height 0
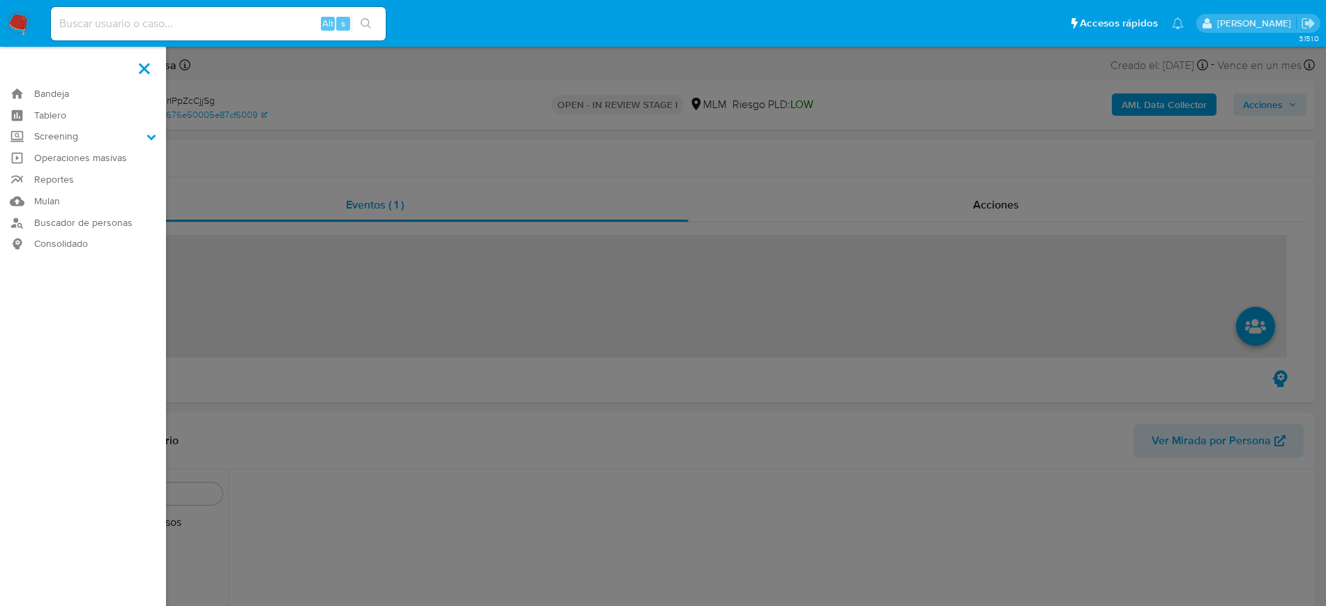
scroll to position [556, 0]
click at [56, 138] on label "Screening" at bounding box center [83, 137] width 166 height 22
click at [0, 0] on input "Screening" at bounding box center [0, 0] width 0 height 0
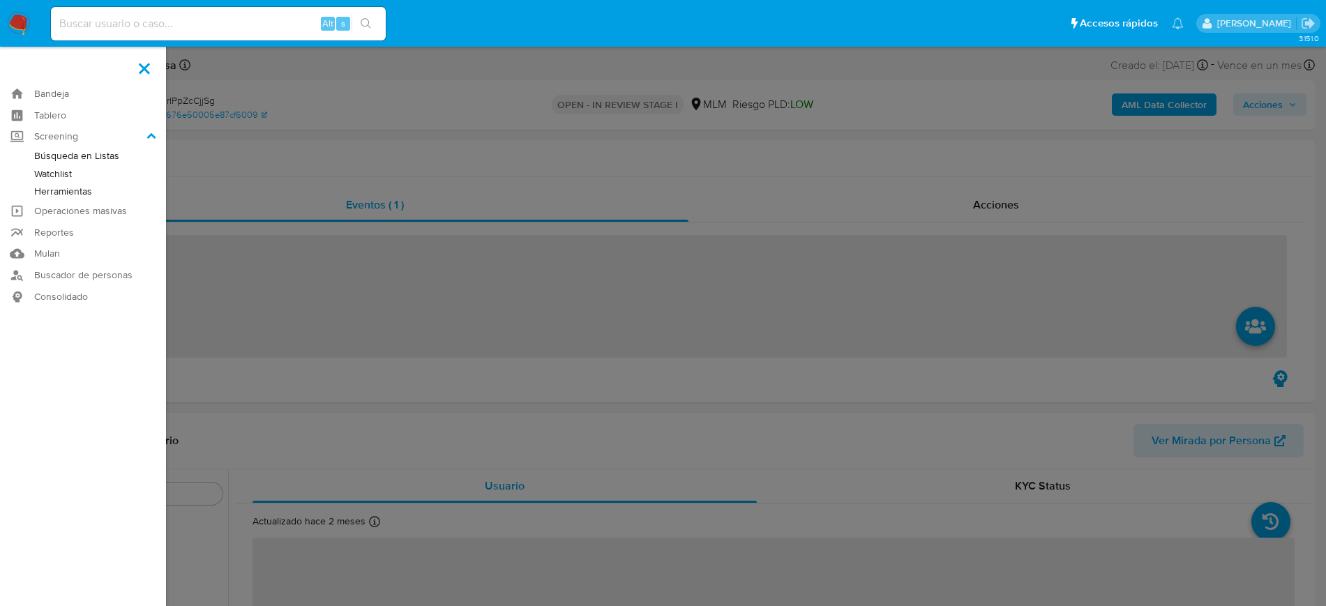
click at [68, 187] on link "Herramientas" at bounding box center [83, 191] width 166 height 17
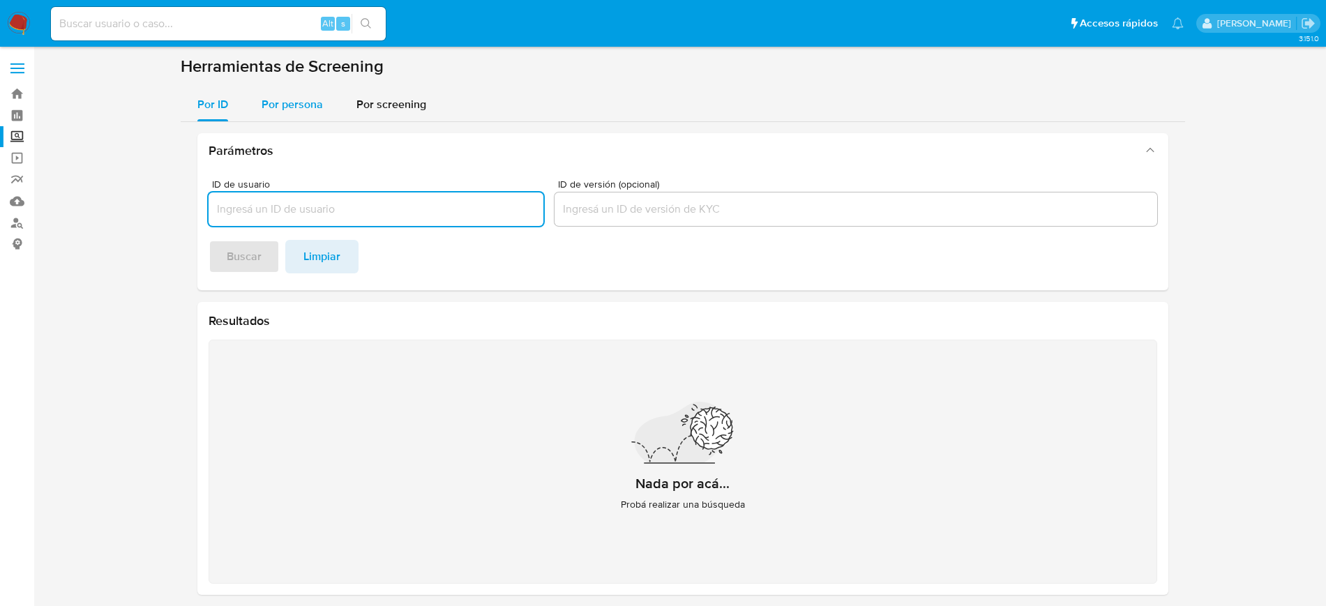
click at [316, 102] on span "Por persona" at bounding box center [292, 104] width 61 height 16
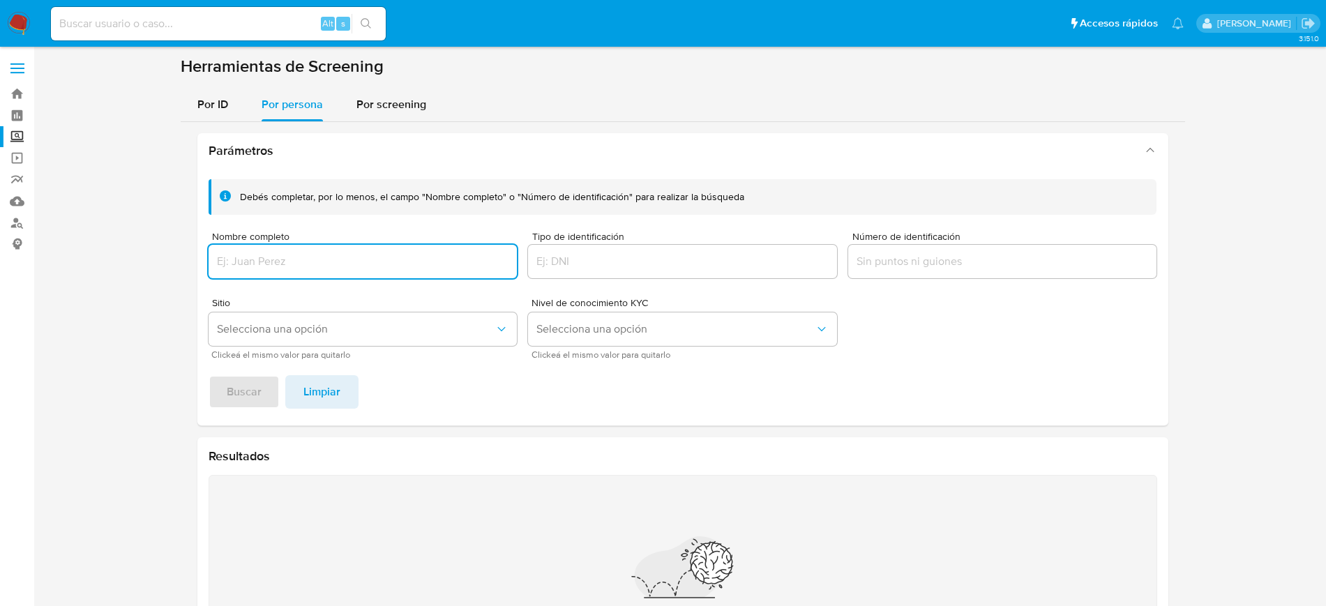
click at [330, 266] on input "Nombre completo" at bounding box center [363, 261] width 309 height 18
click at [209, 375] on button "Buscar" at bounding box center [244, 391] width 71 height 33
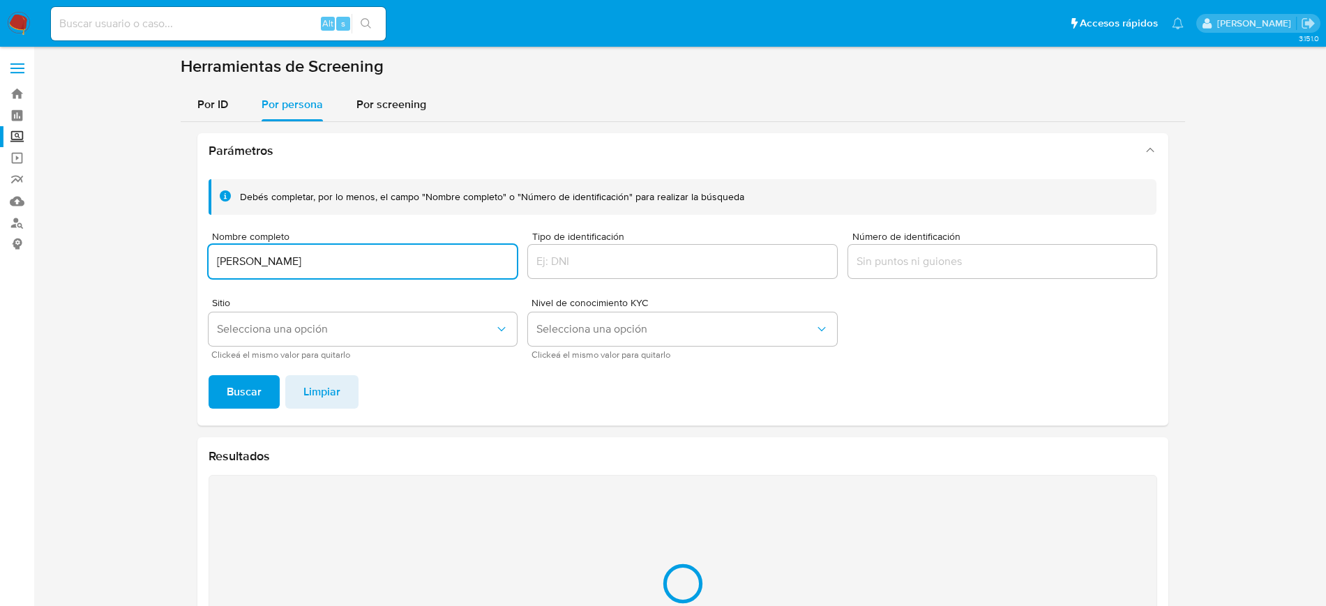
scroll to position [144, 0]
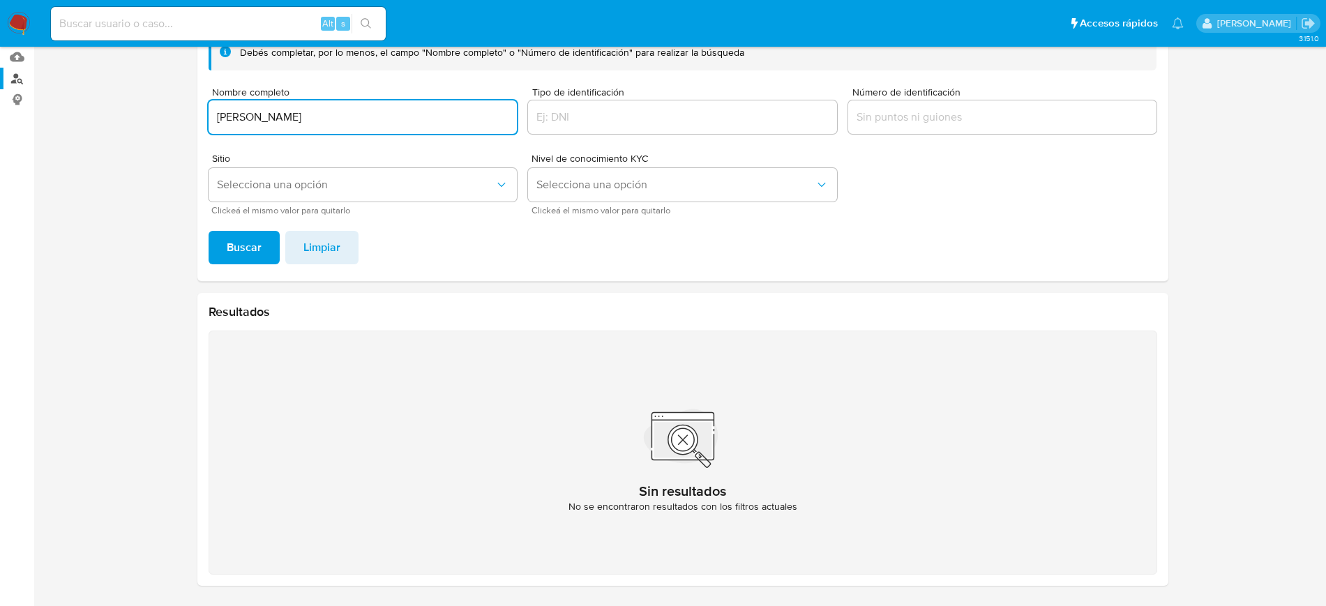
drag, startPoint x: 342, startPoint y: 118, endPoint x: 23, endPoint y: 80, distance: 321.0
click at [25, 99] on section "Bandeja Tablero Screening Búsqueda en Listas Watchlist Herramientas Operaciones…" at bounding box center [663, 231] width 1326 height 750
paste input "ILIANA CONTRERAS HERNANDEZ"
click at [209, 231] on button "Buscar" at bounding box center [244, 247] width 71 height 33
drag, startPoint x: 375, startPoint y: 123, endPoint x: 112, endPoint y: 98, distance: 264.1
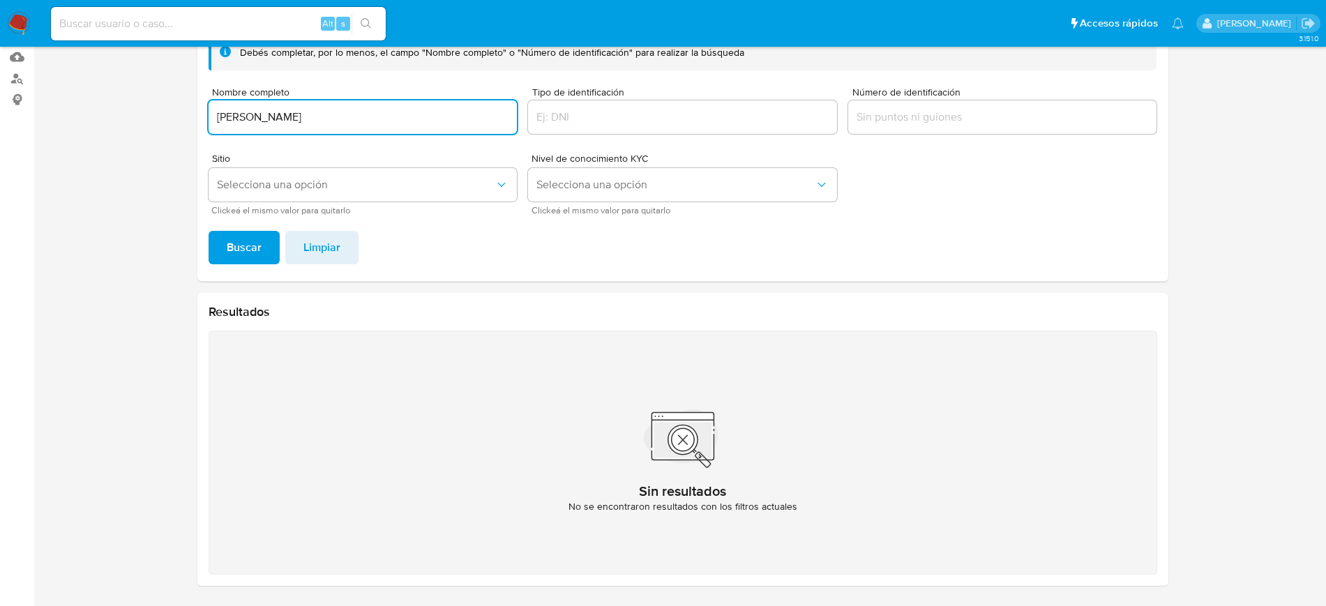
click at [112, 98] on section at bounding box center [682, 254] width 1264 height 686
paste input "AMANDA CALVA MORALES"
type input "AMANDA CALVA MORALES"
click at [209, 231] on button "Buscar" at bounding box center [244, 247] width 71 height 33
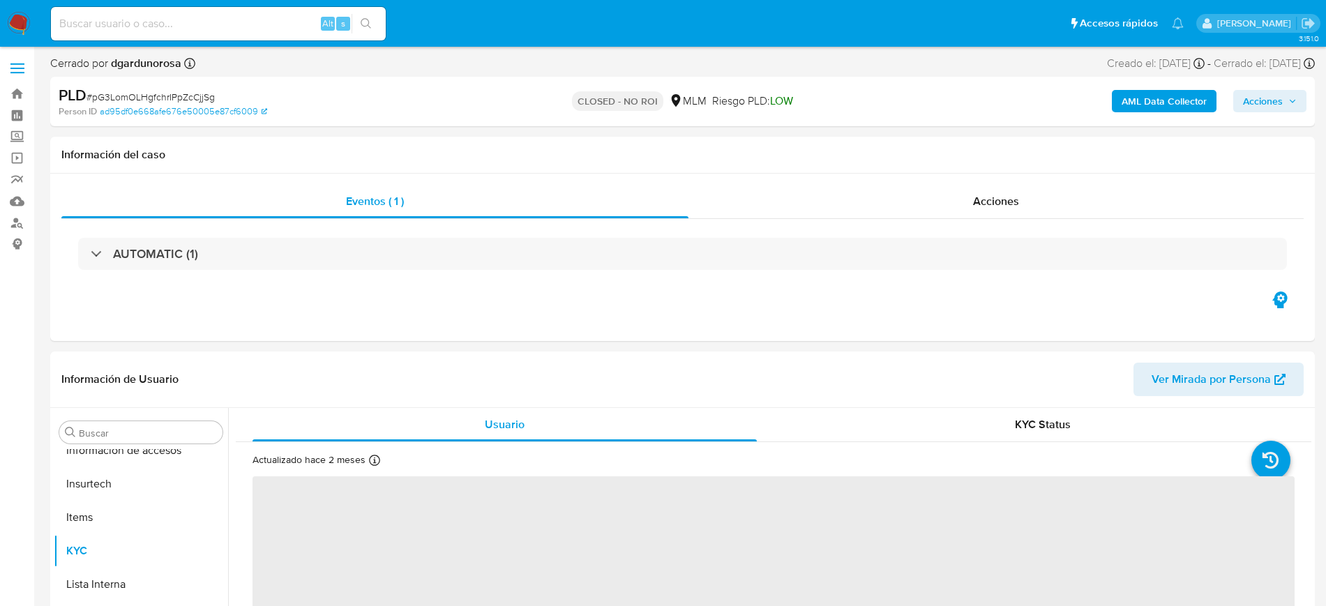
scroll to position [556, 0]
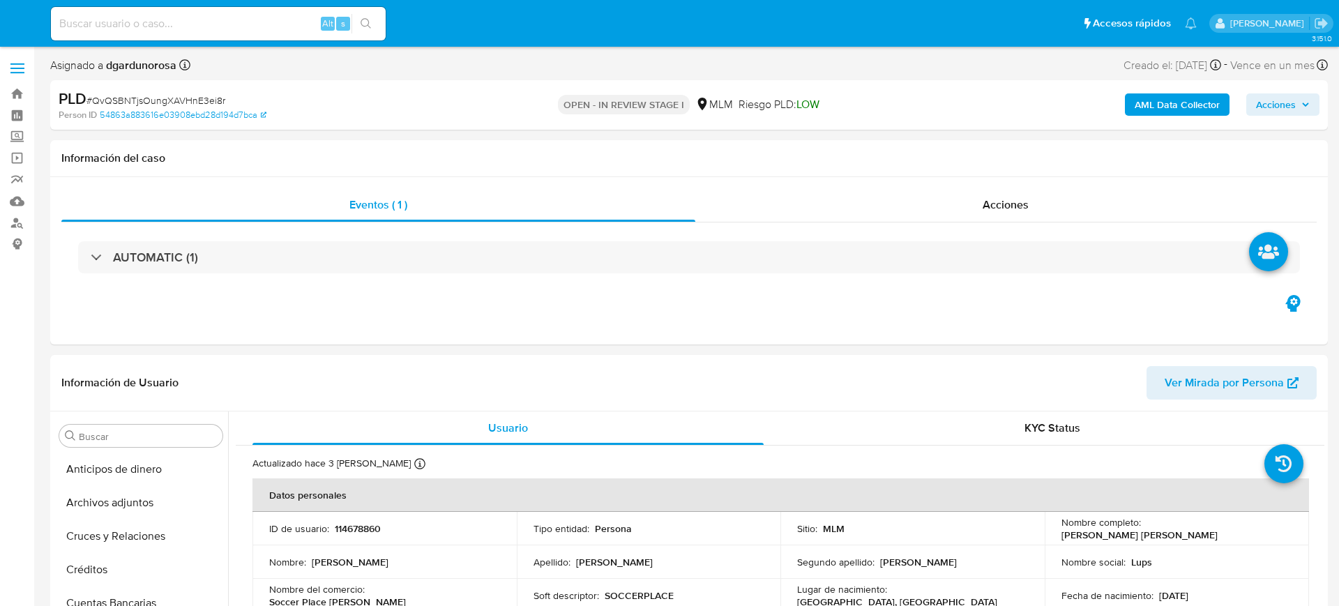
select select "10"
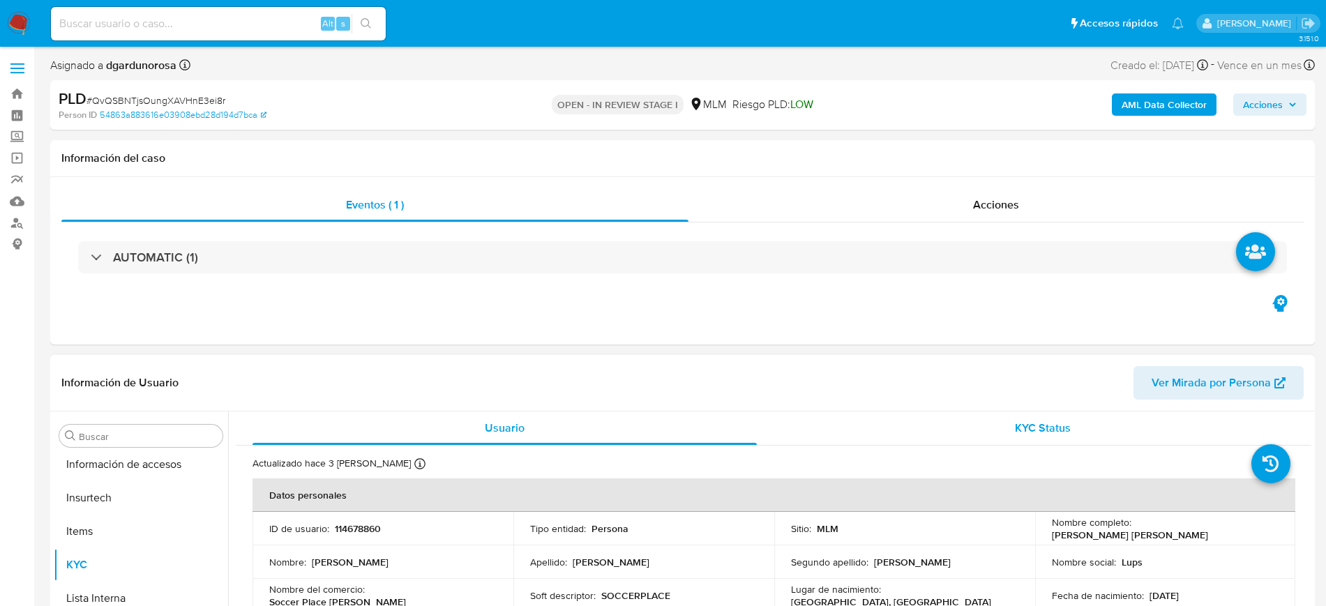
scroll to position [556, 0]
click at [851, 324] on div "Eventos ( 1 ) Acciones AUTOMATIC (1)" at bounding box center [682, 260] width 1264 height 167
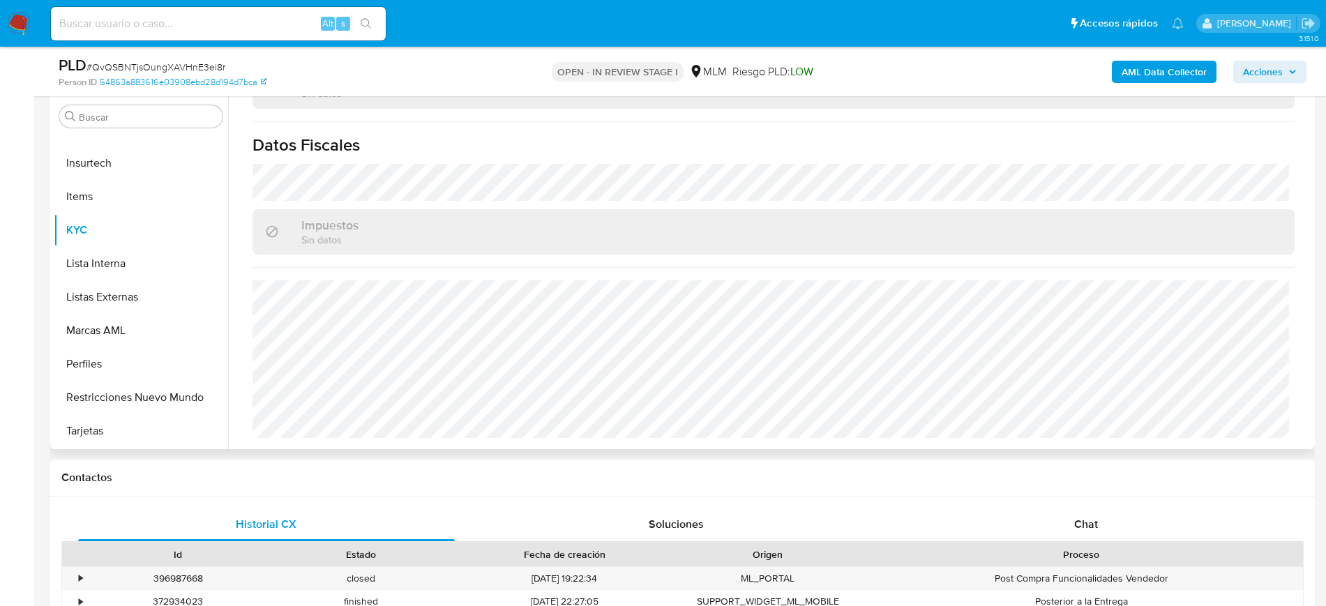
scroll to position [262, 0]
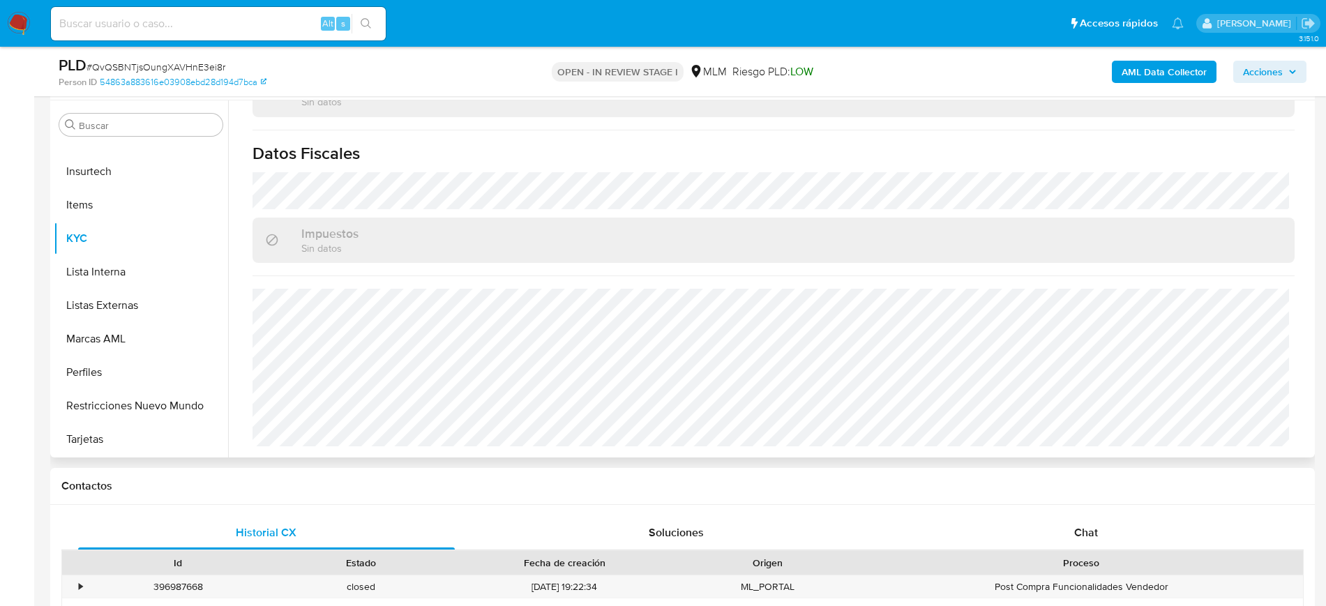
drag, startPoint x: 111, startPoint y: 305, endPoint x: 333, endPoint y: 375, distance: 232.5
click at [111, 305] on button "Listas Externas" at bounding box center [141, 305] width 174 height 33
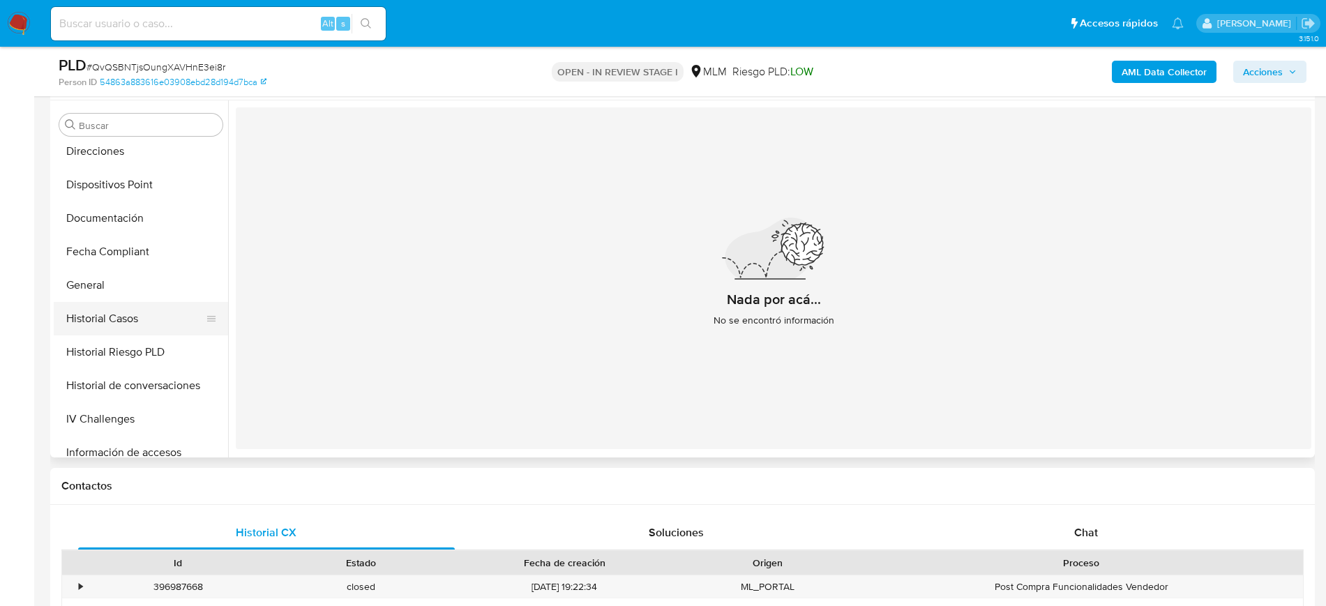
scroll to position [207, 0]
click at [100, 326] on button "General" at bounding box center [135, 319] width 163 height 33
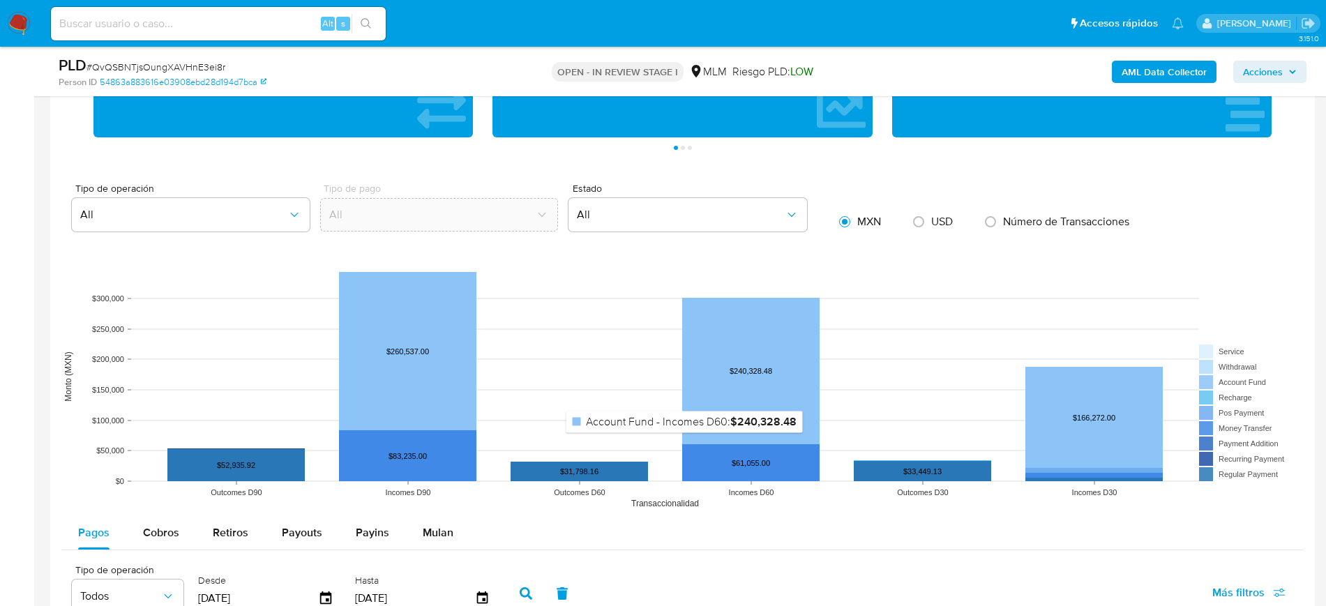
scroll to position [959, 0]
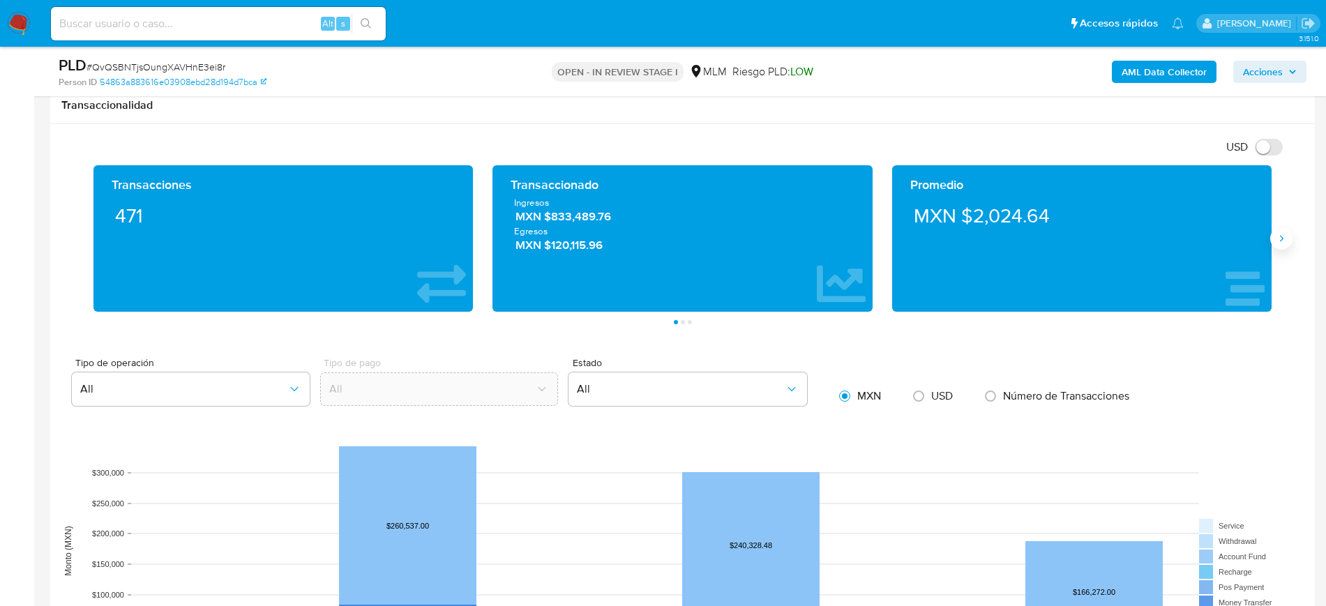
click at [1281, 234] on icon "Siguiente" at bounding box center [1281, 238] width 11 height 11
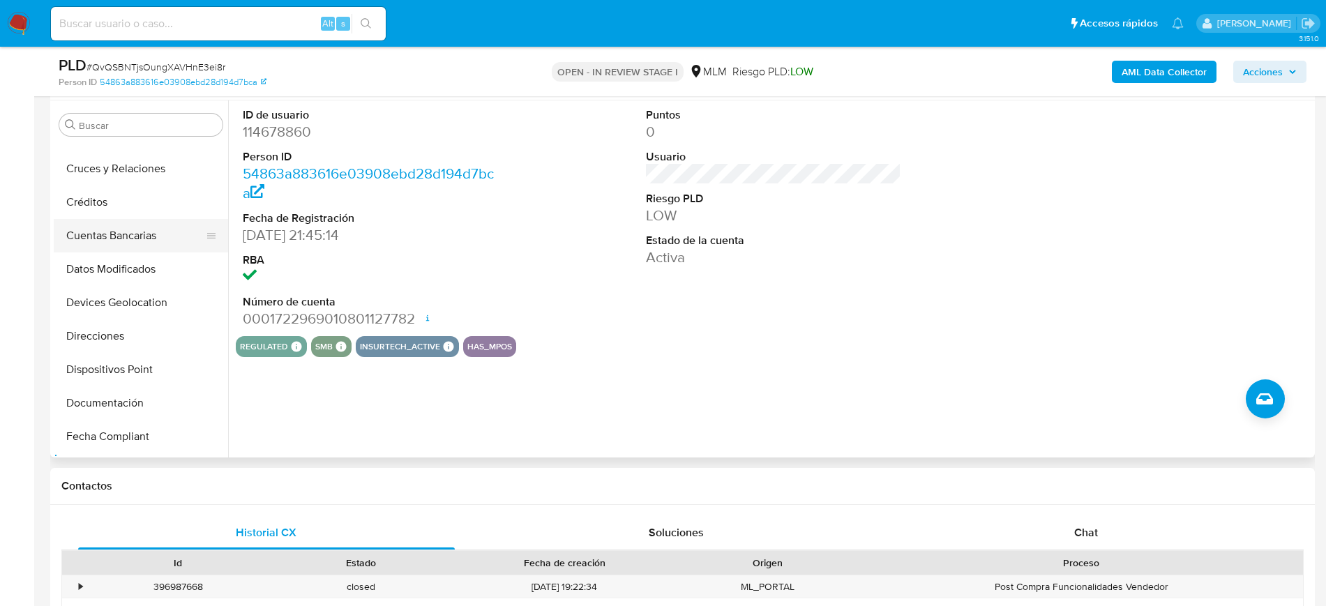
scroll to position [174, 0]
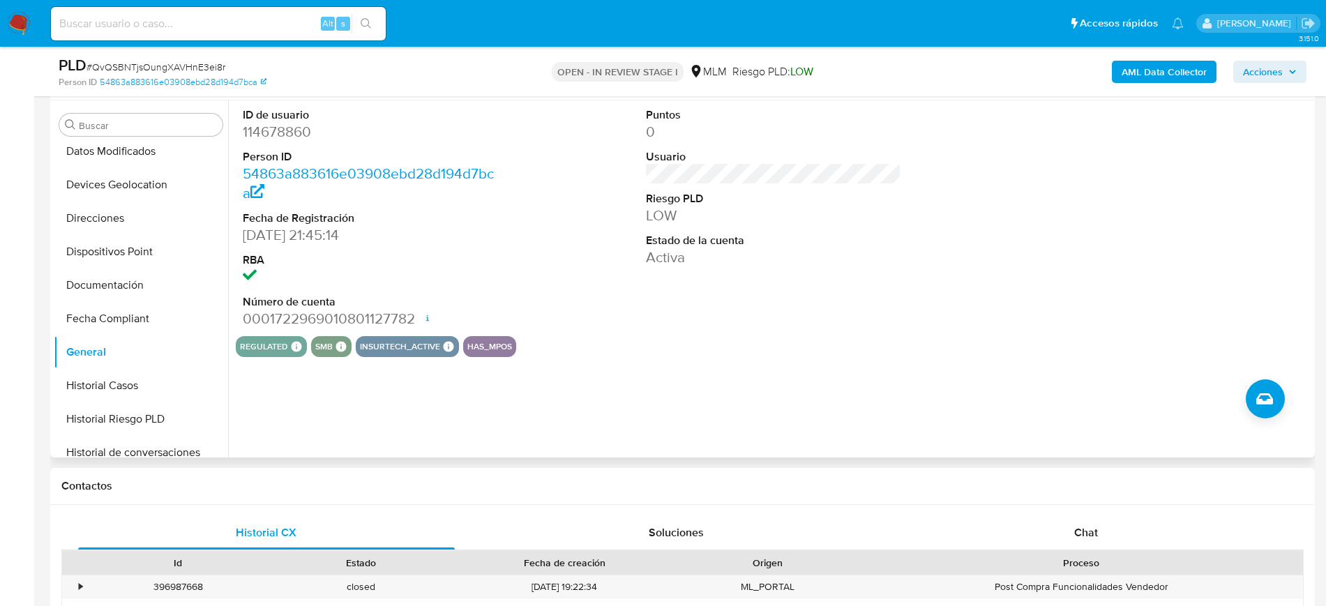
drag, startPoint x: 146, startPoint y: 170, endPoint x: 248, endPoint y: 232, distance: 119.3
click at [146, 169] on button "Devices Geolocation" at bounding box center [141, 184] width 174 height 33
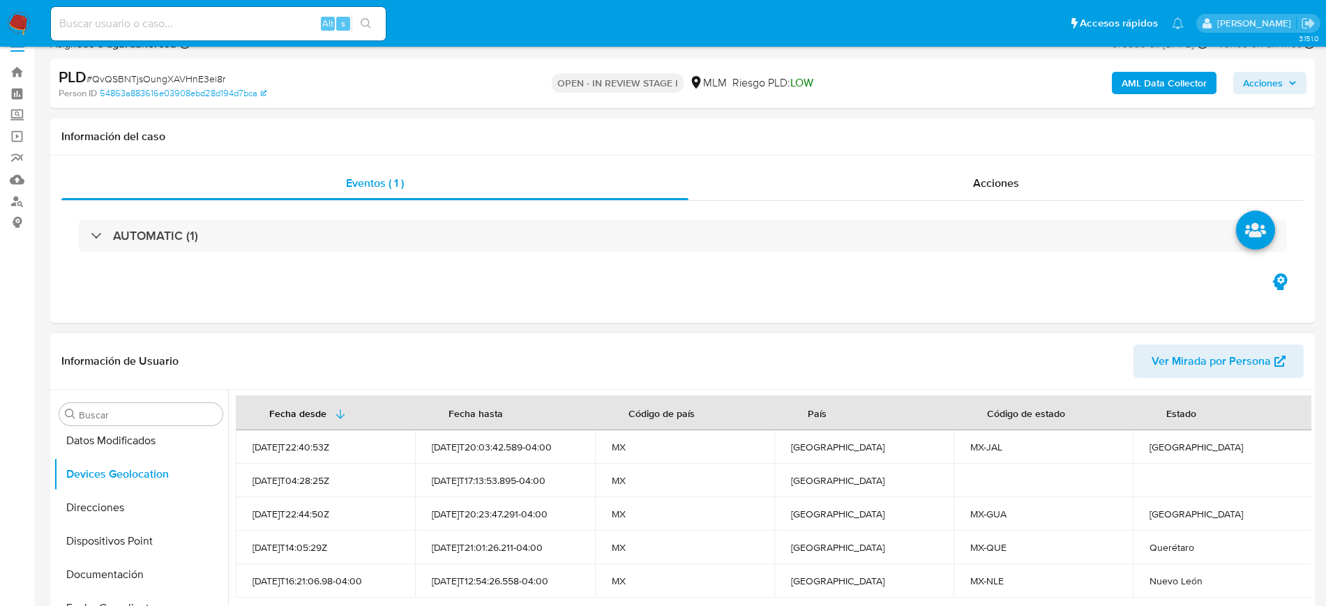
scroll to position [0, 0]
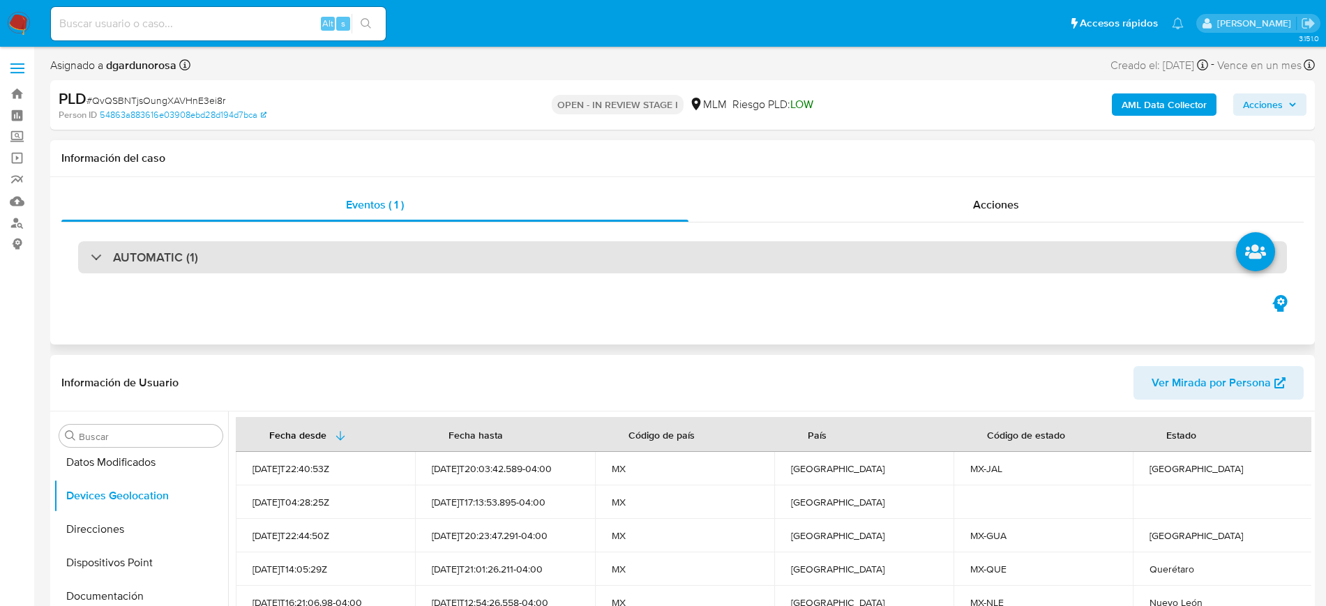
click at [389, 257] on div "AUTOMATIC (1)" at bounding box center [682, 257] width 1209 height 32
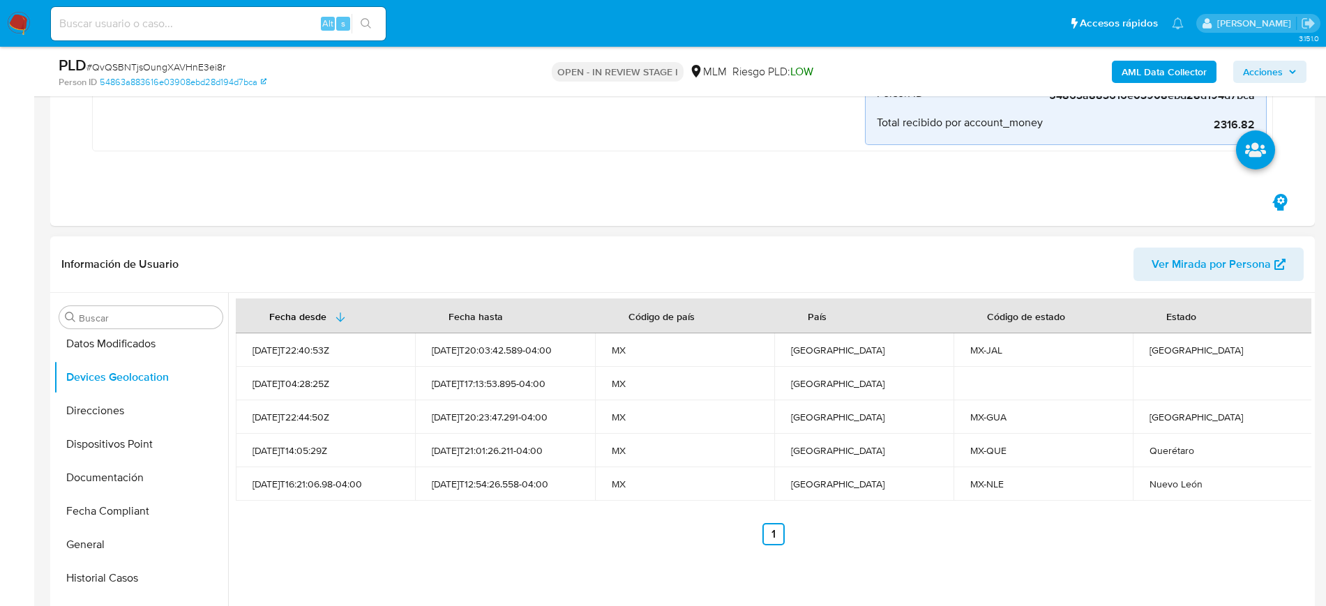
scroll to position [436, 0]
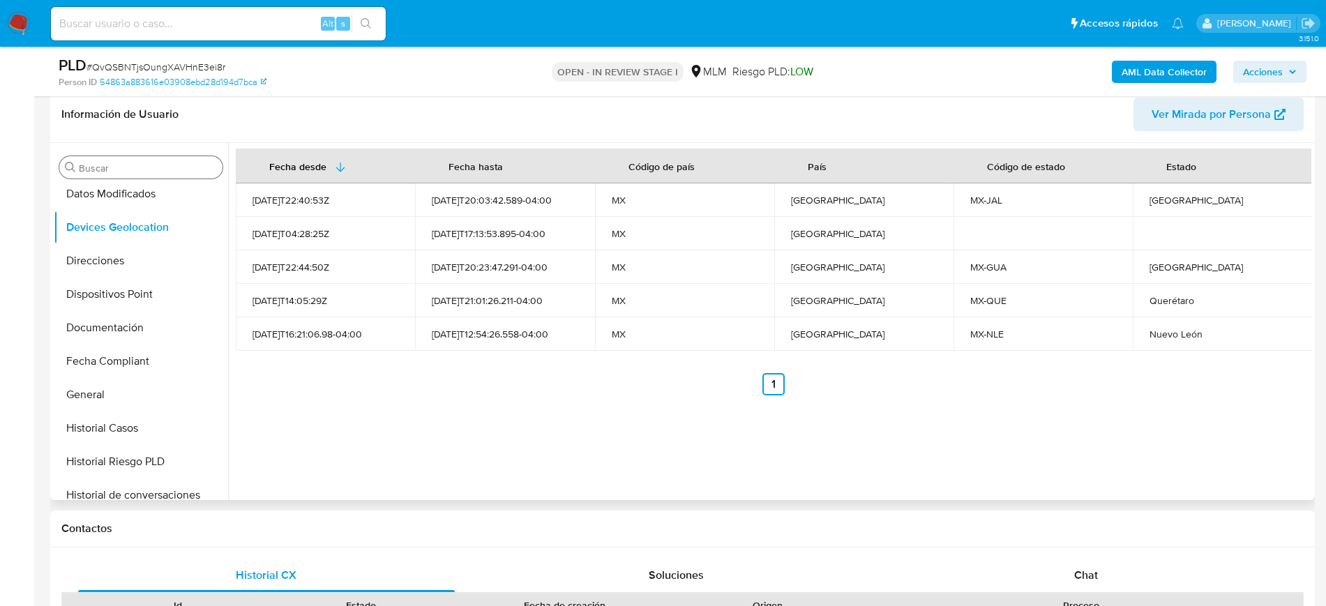
click at [123, 166] on input "Buscar" at bounding box center [148, 168] width 138 height 13
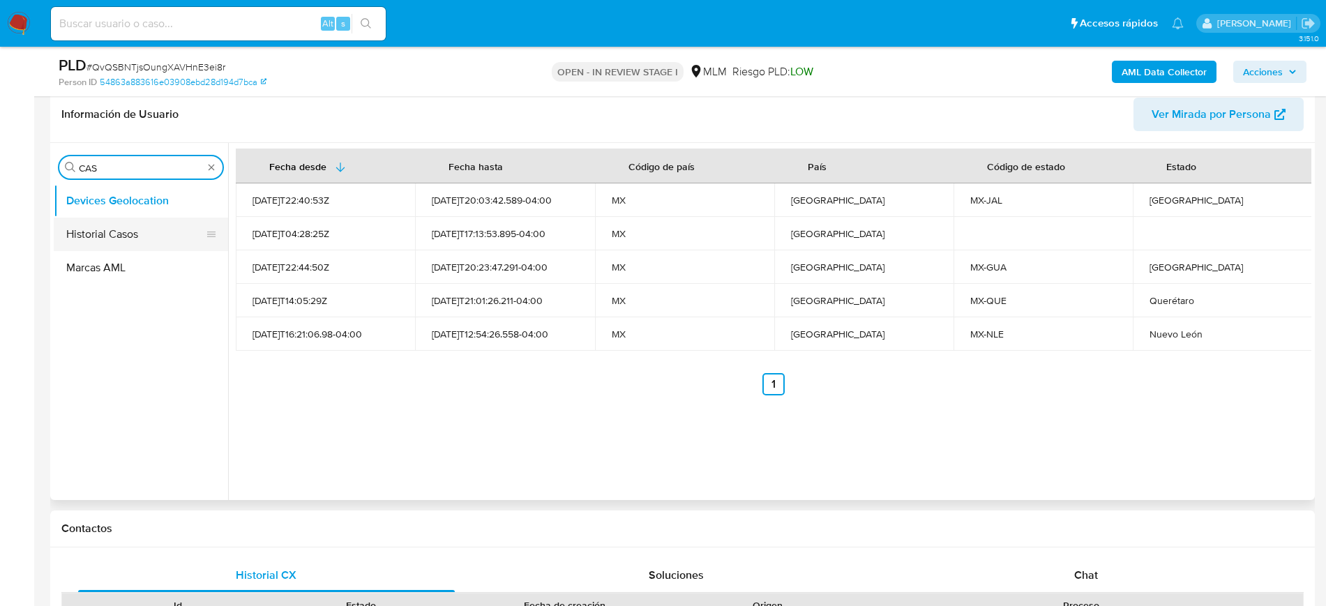
type input "CAS"
click at [146, 222] on button "Historial Casos" at bounding box center [135, 234] width 163 height 33
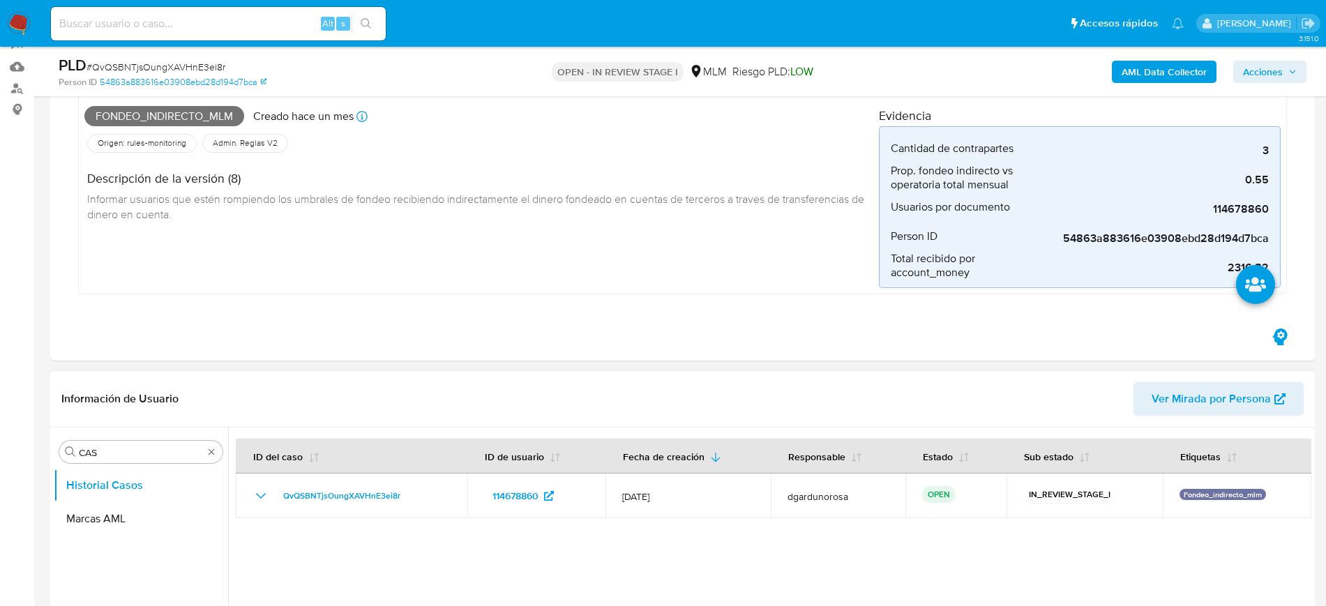
scroll to position [349, 0]
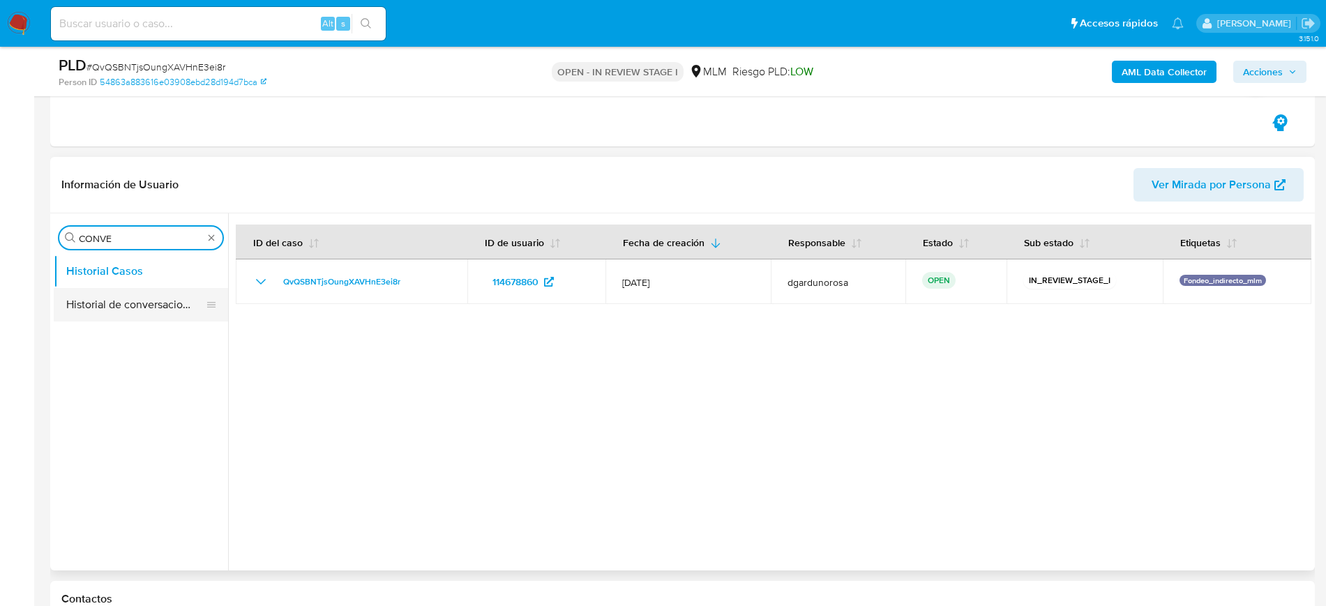
type input "CONVE"
click at [154, 299] on button "Historial de conversaciones" at bounding box center [135, 304] width 163 height 33
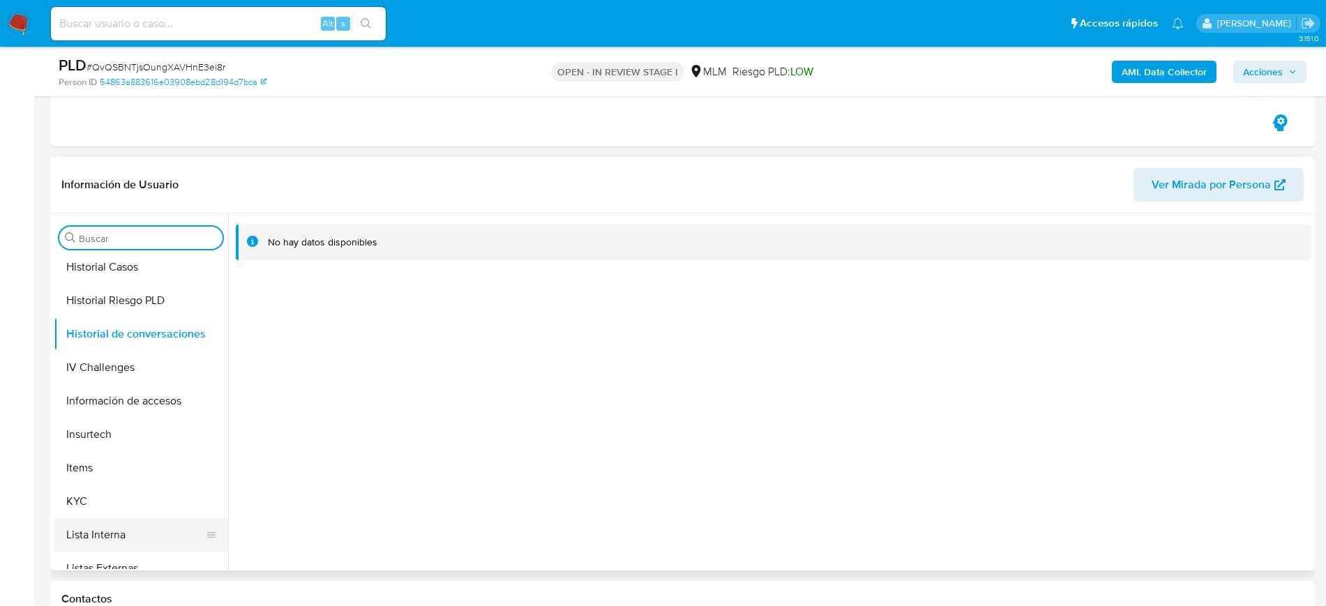
scroll to position [436, 0]
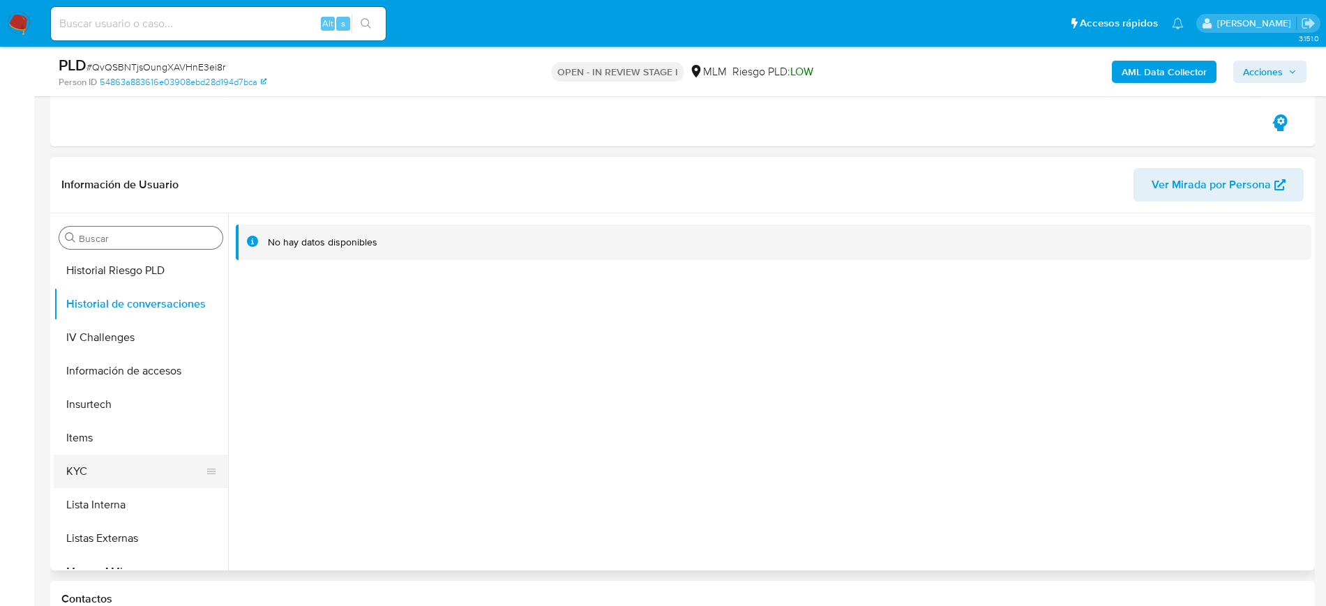
click at [90, 467] on button "KYC" at bounding box center [135, 471] width 163 height 33
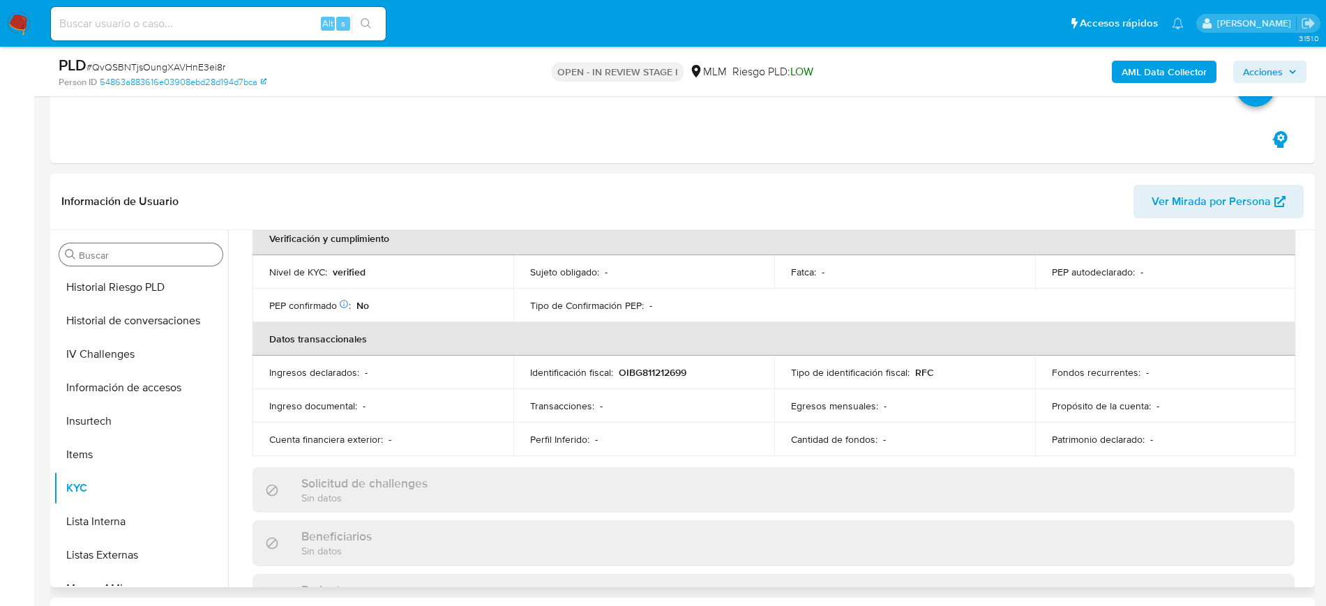
scroll to position [0, 0]
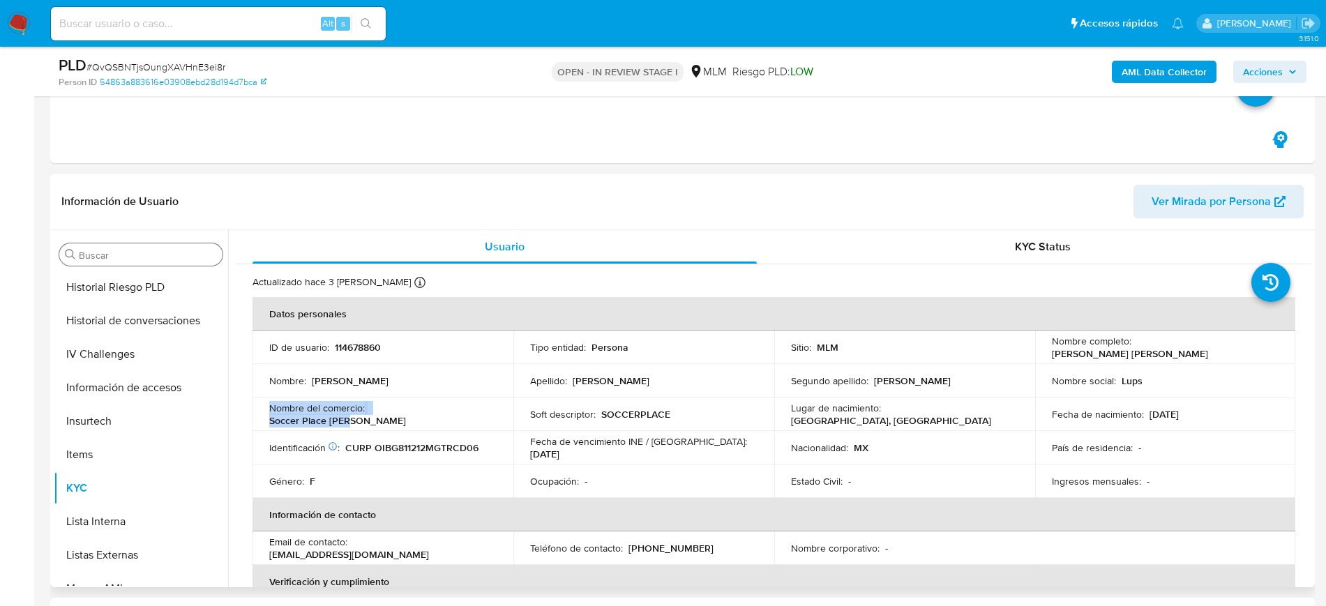
drag, startPoint x: 456, startPoint y: 416, endPoint x: 268, endPoint y: 416, distance: 188.3
click at [268, 416] on td "Nombre del comercio : Soccer Place [PERSON_NAME]" at bounding box center [382, 414] width 261 height 33
copy div "Nombre del comercio : Soccer Place [PERSON_NAME]"
